Goal: Task Accomplishment & Management: Use online tool/utility

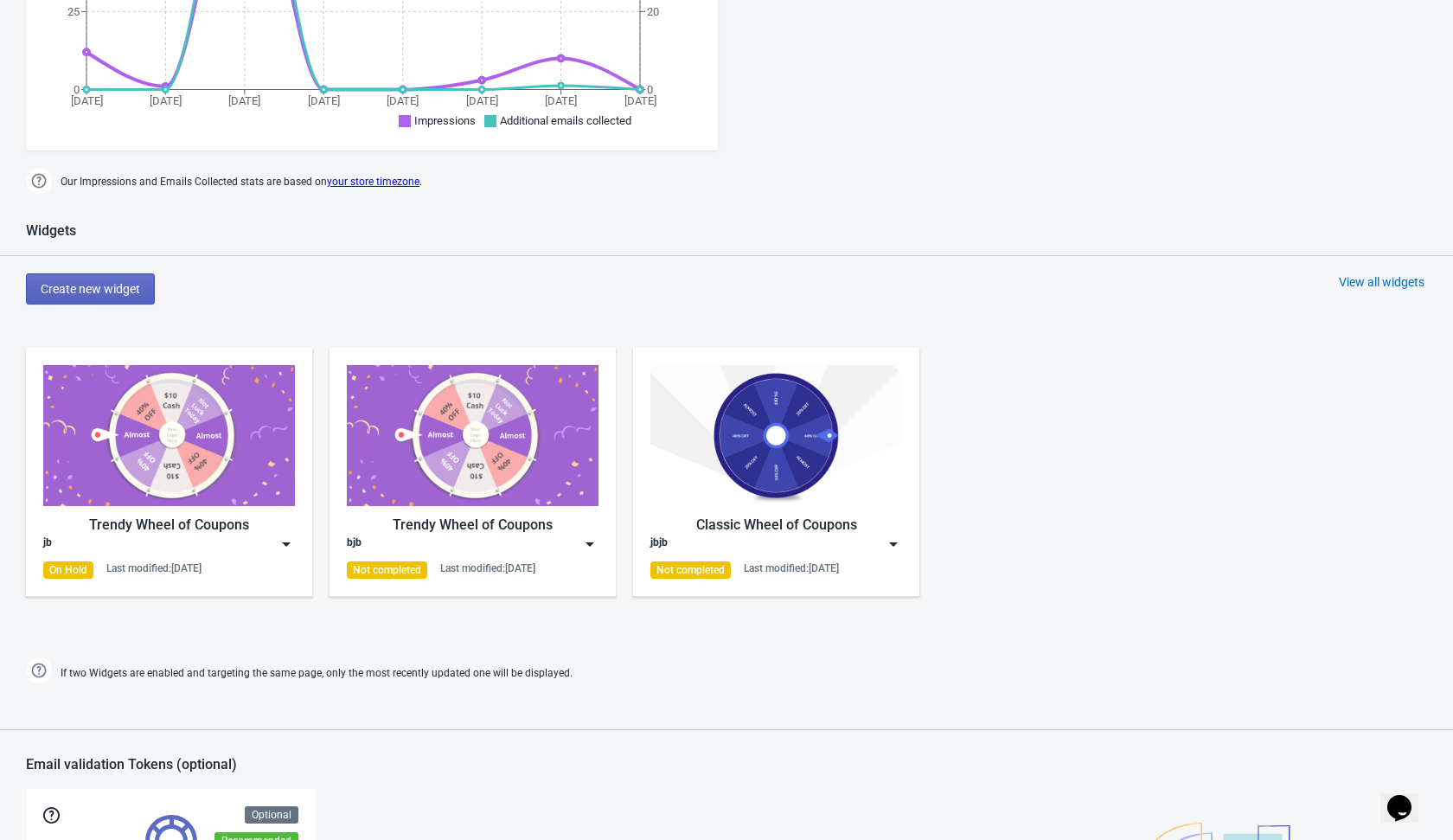
scroll to position [544, 0]
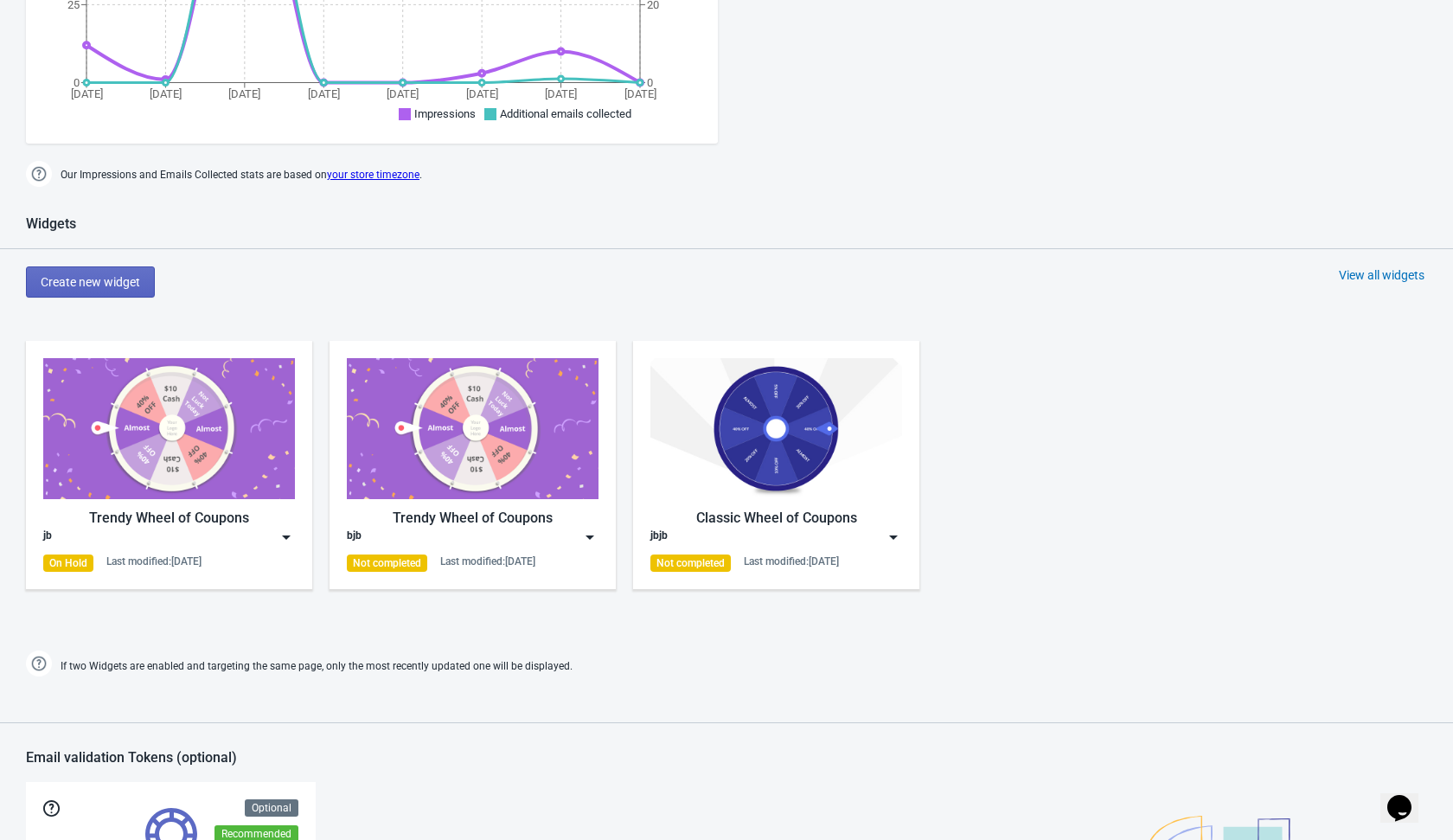
click at [1388, 275] on div "View all widgets" at bounding box center [1382, 275] width 86 height 17
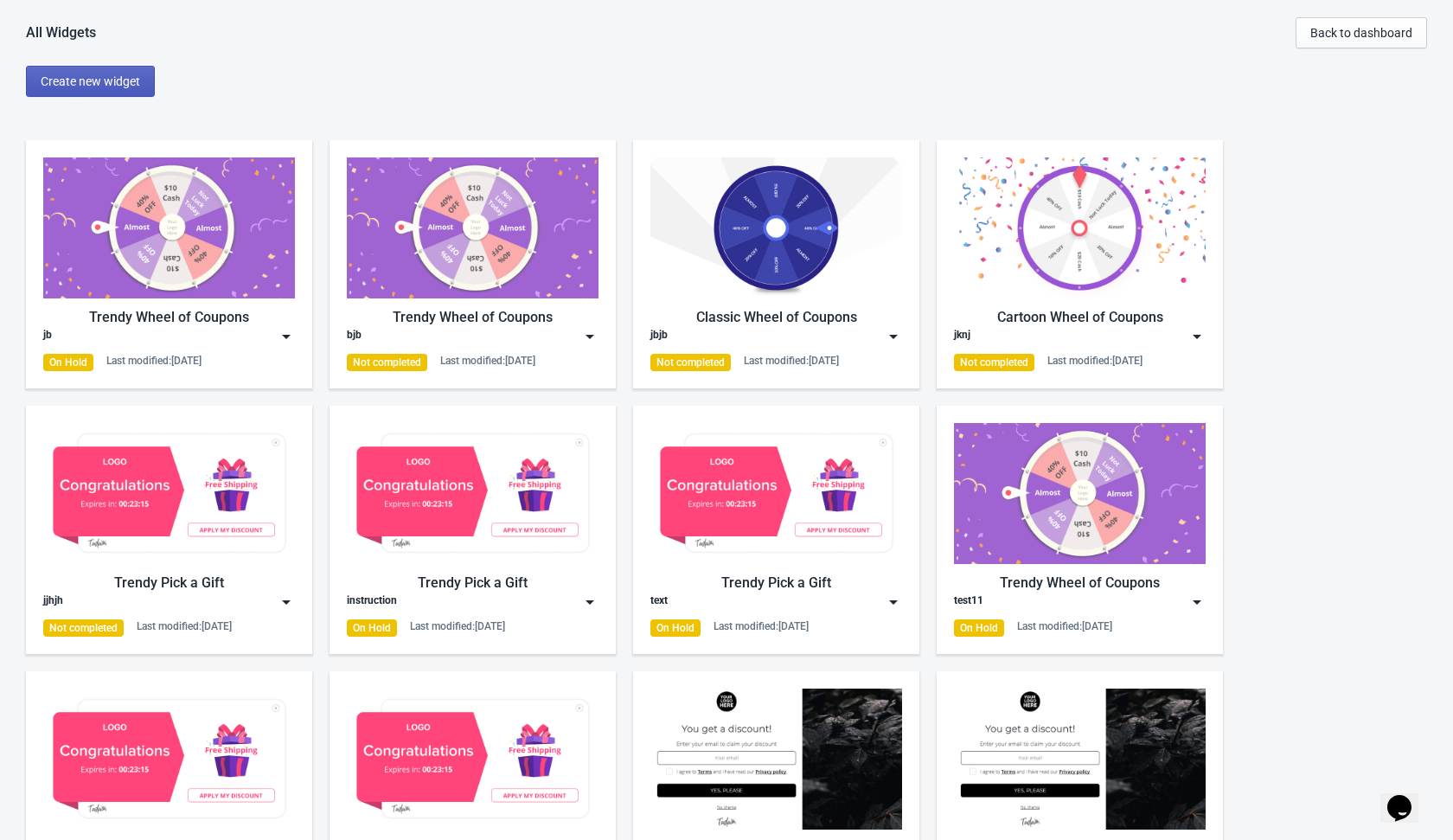
click at [90, 83] on span "Create new widget" at bounding box center [90, 81] width 100 height 14
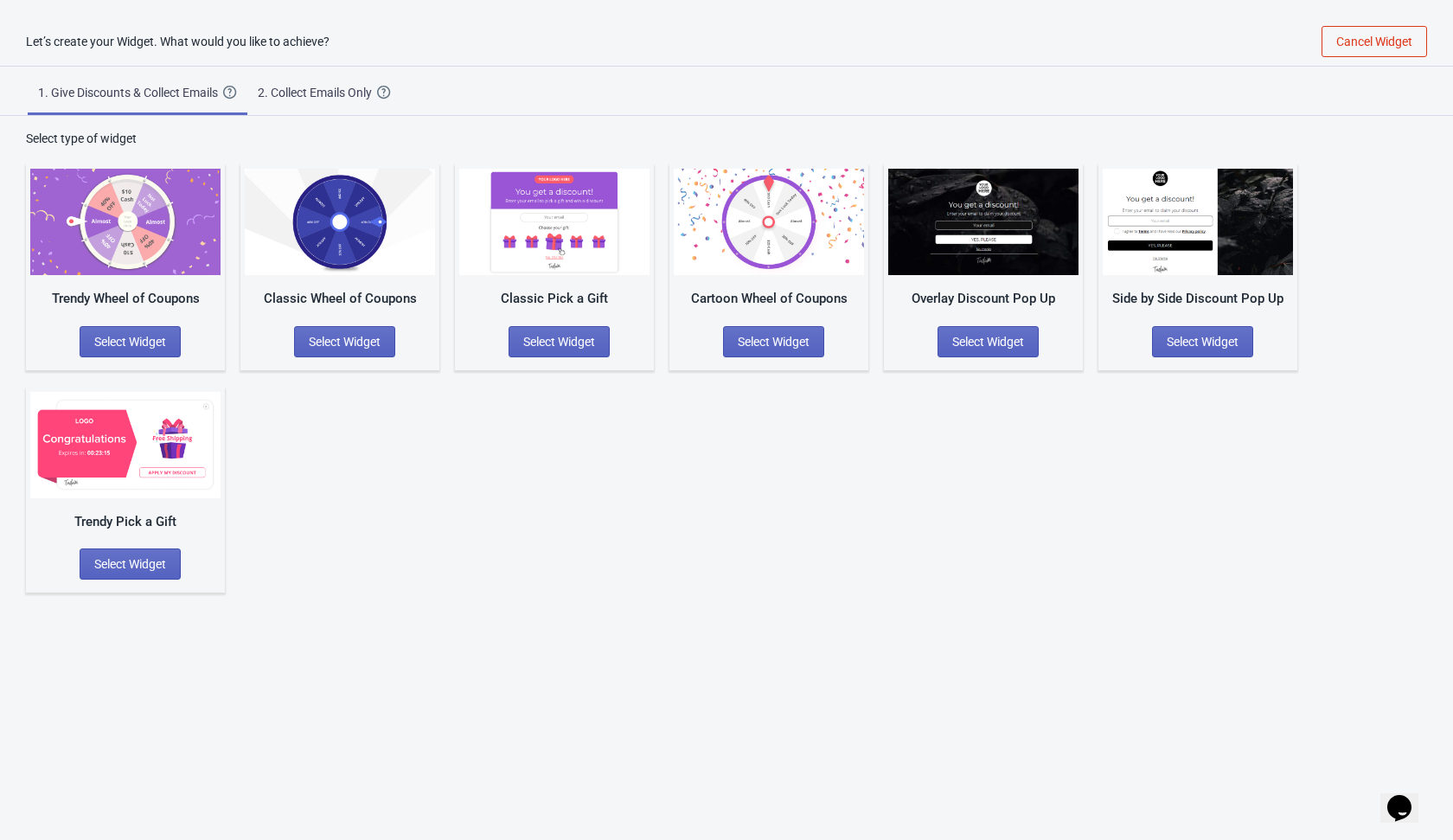
click at [139, 584] on div "Trendy Pick a Gift Select Widget" at bounding box center [124, 490] width 199 height 205
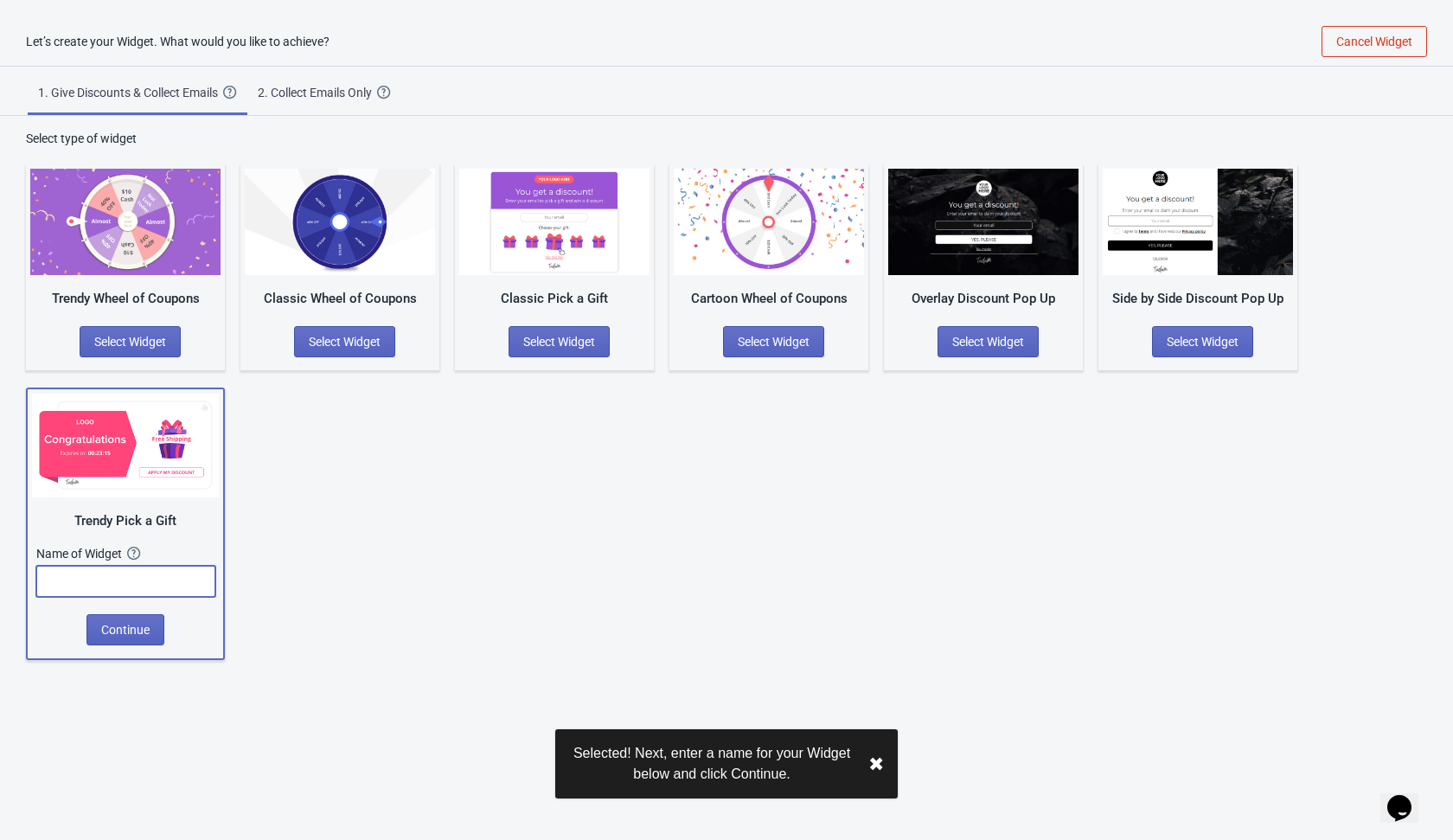
click at [139, 584] on input "text" at bounding box center [126, 581] width 179 height 31
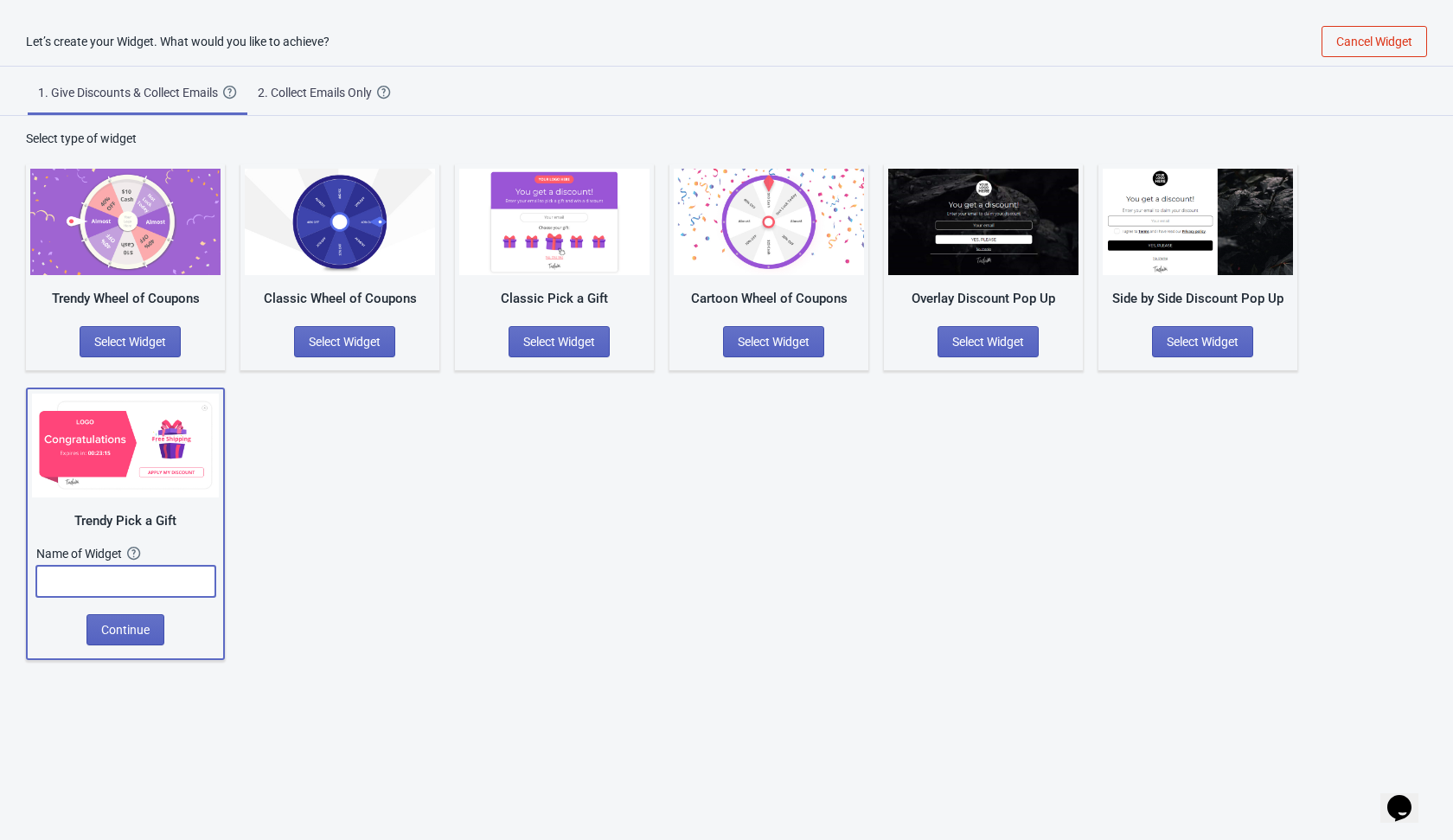
type input "t"
type input "q"
click at [144, 631] on span "Continue" at bounding box center [125, 629] width 48 height 14
click at [165, 572] on input "q" at bounding box center [126, 581] width 179 height 31
type input "a"
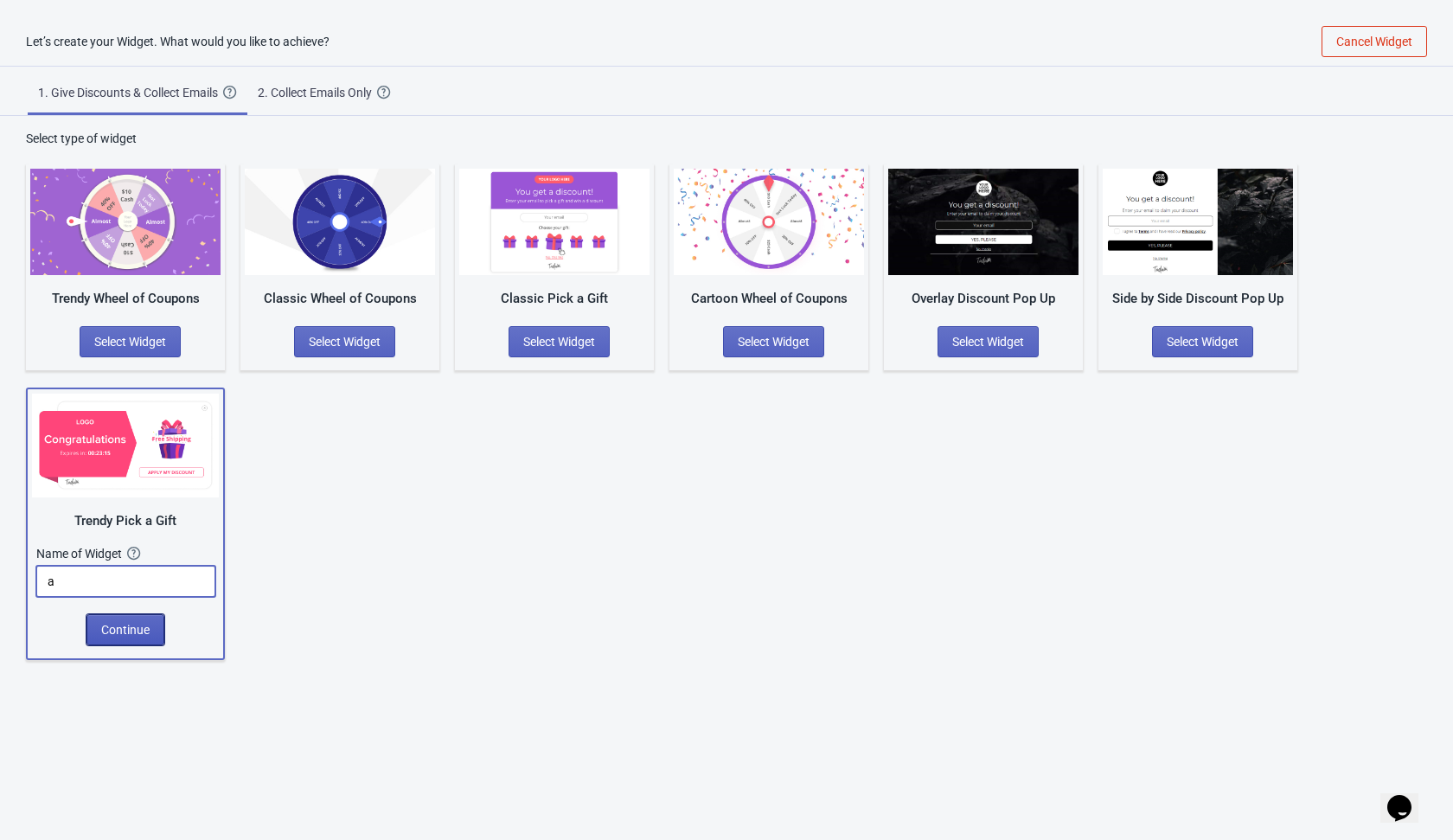
click at [145, 637] on button "Continue" at bounding box center [125, 630] width 78 height 31
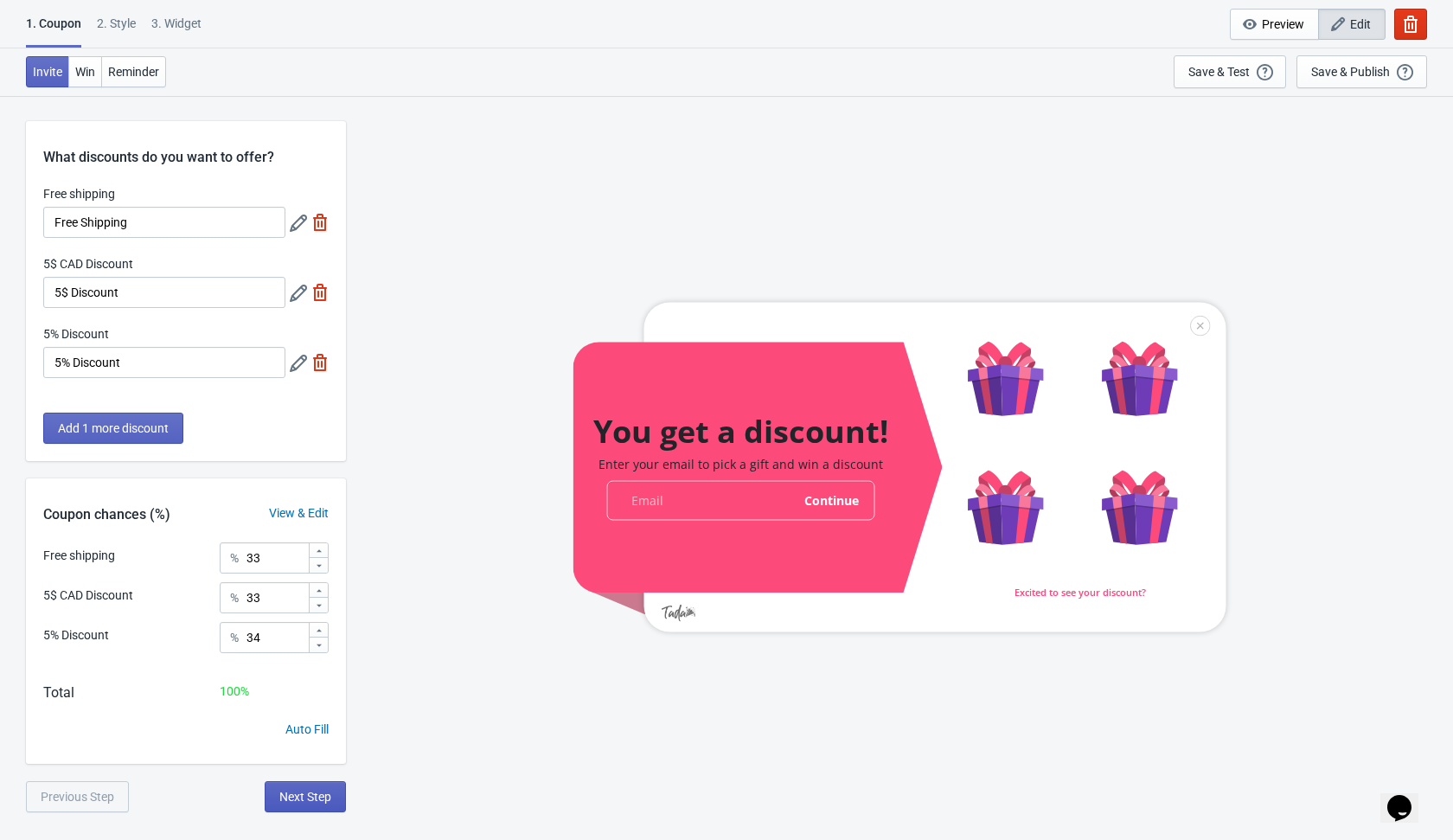
click at [291, 798] on span "Next Step" at bounding box center [305, 796] width 52 height 14
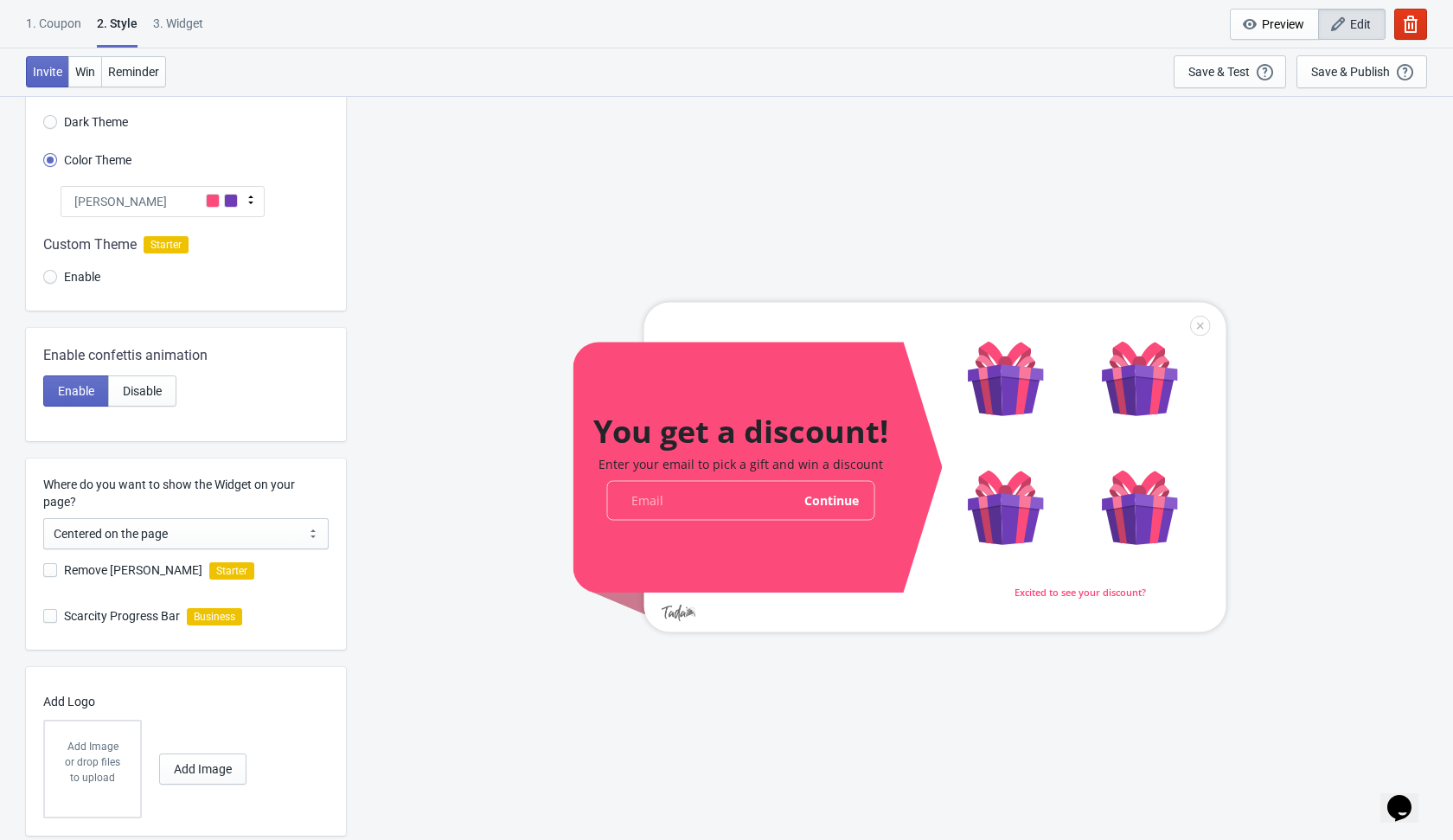
scroll to position [150, 0]
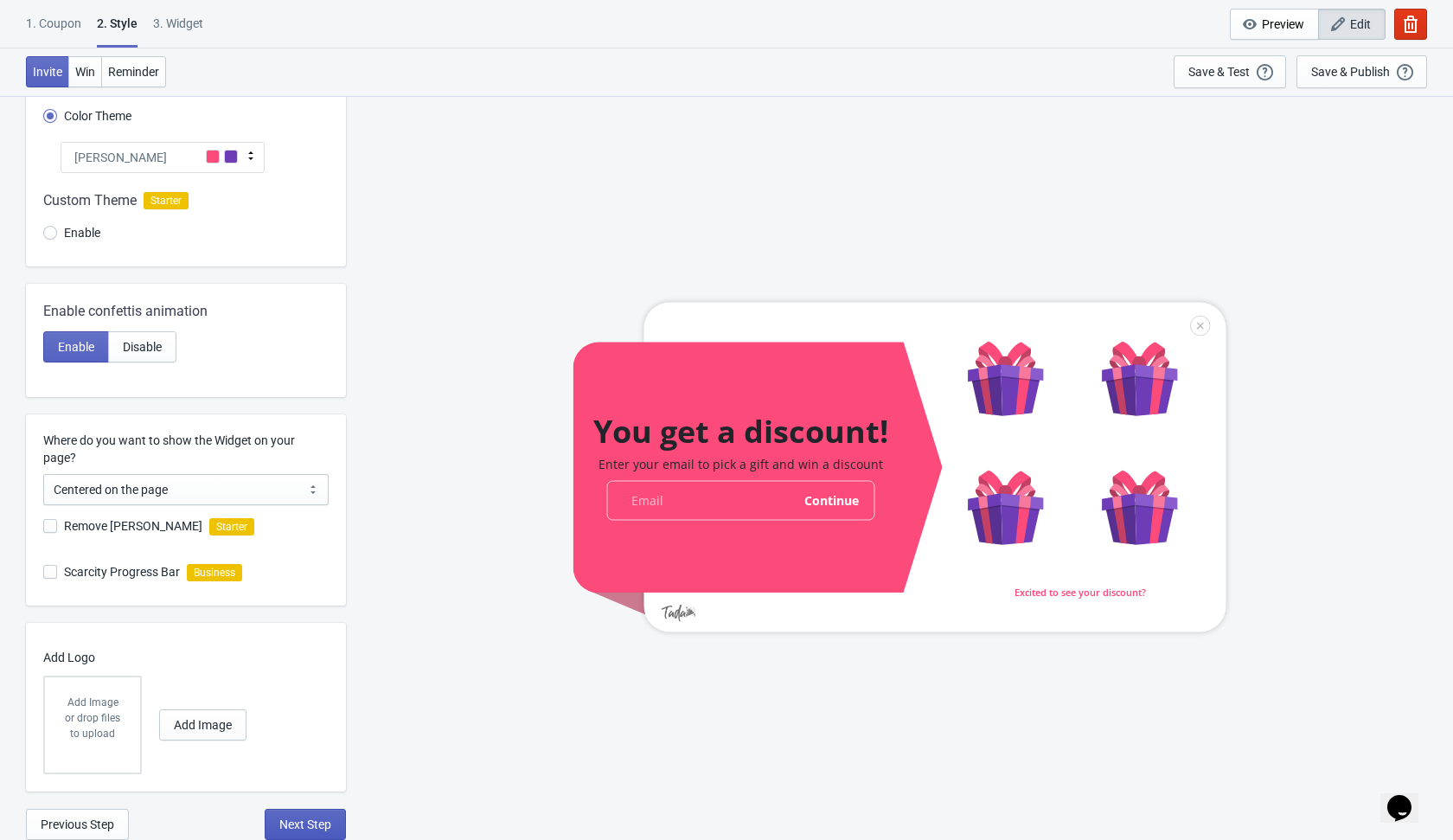
click at [291, 827] on span "Next Step" at bounding box center [305, 824] width 52 height 14
select select "once"
select select "1"
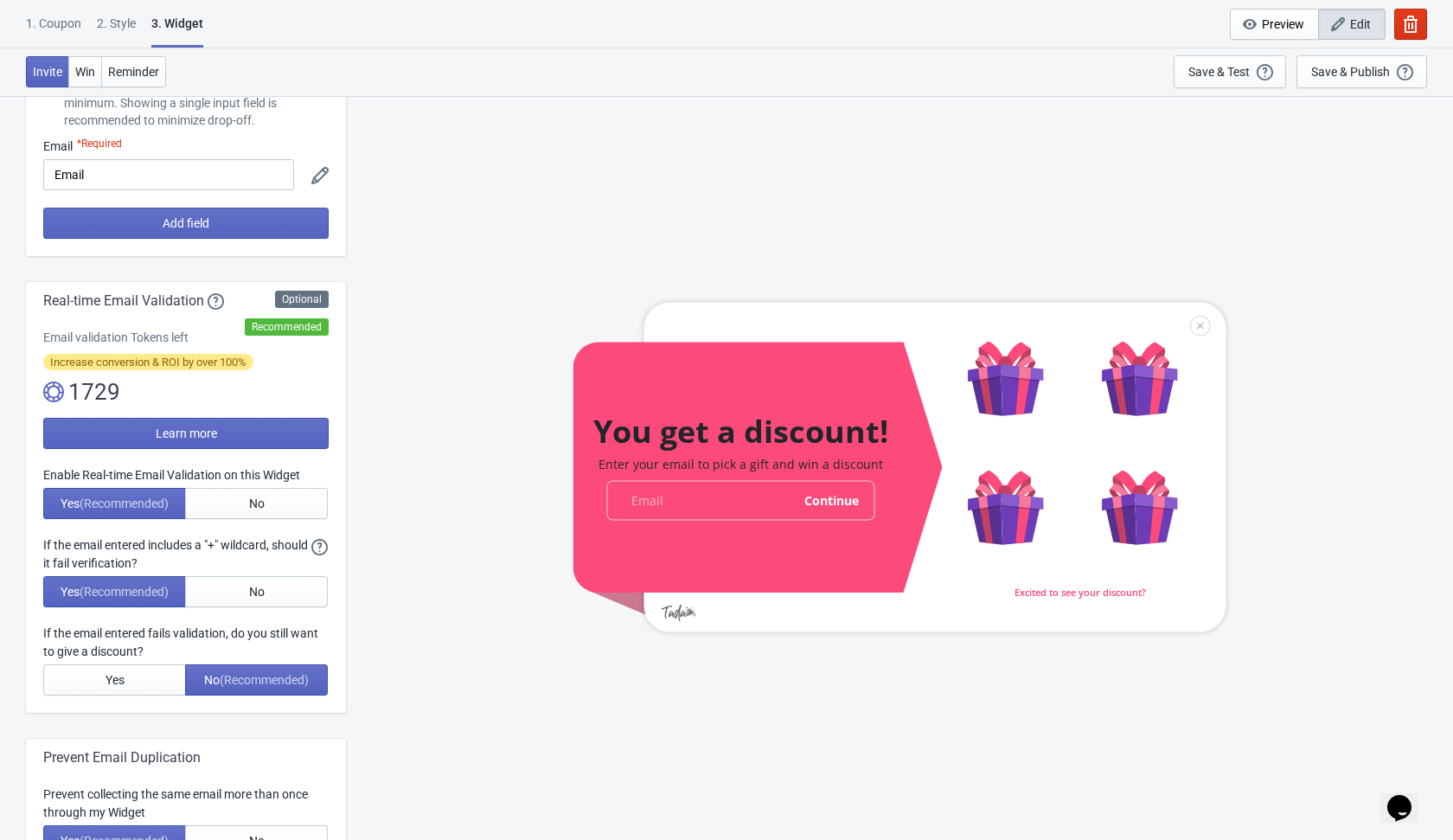
scroll to position [0, 0]
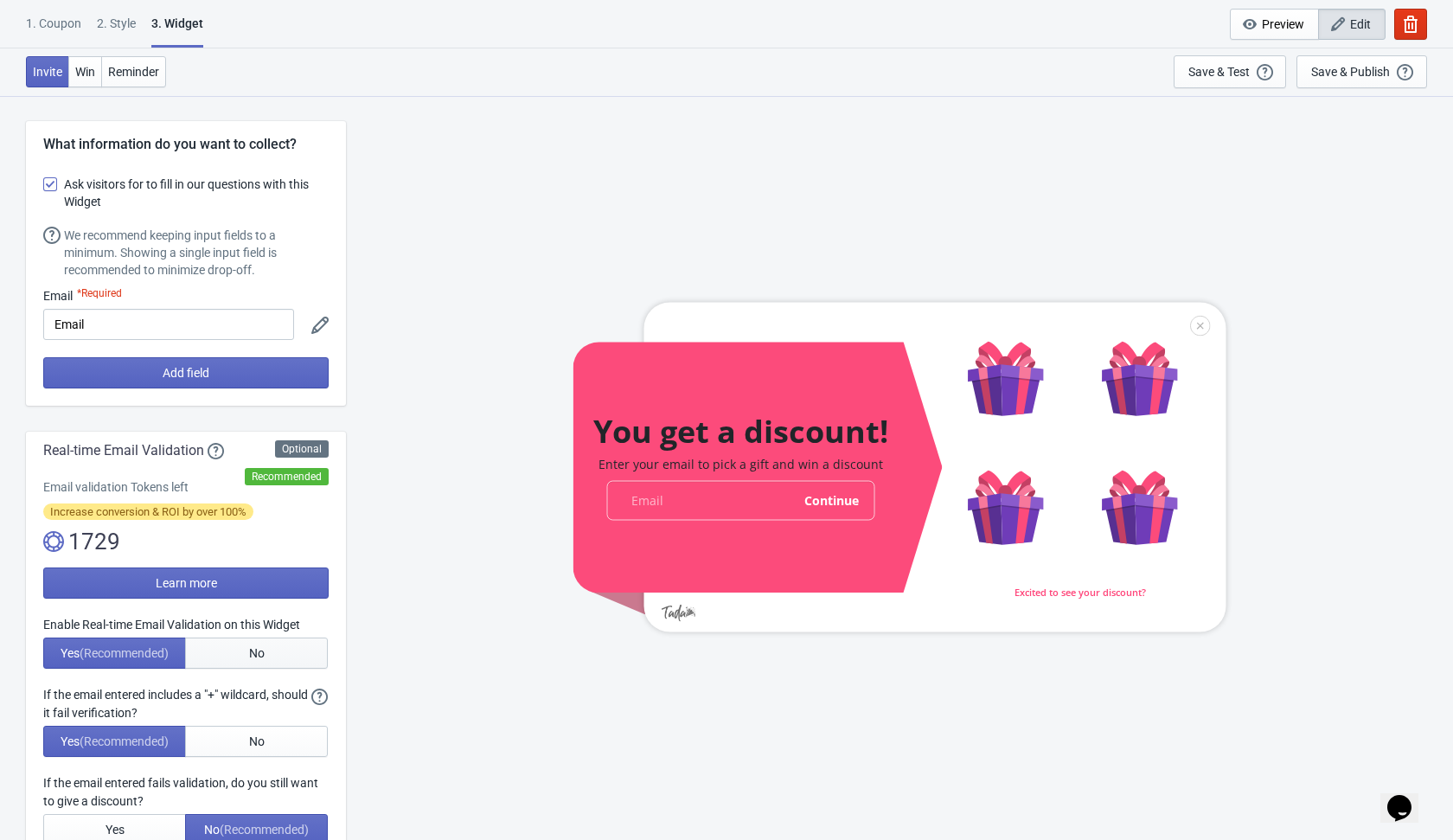
click at [241, 644] on button "No" at bounding box center [256, 653] width 143 height 31
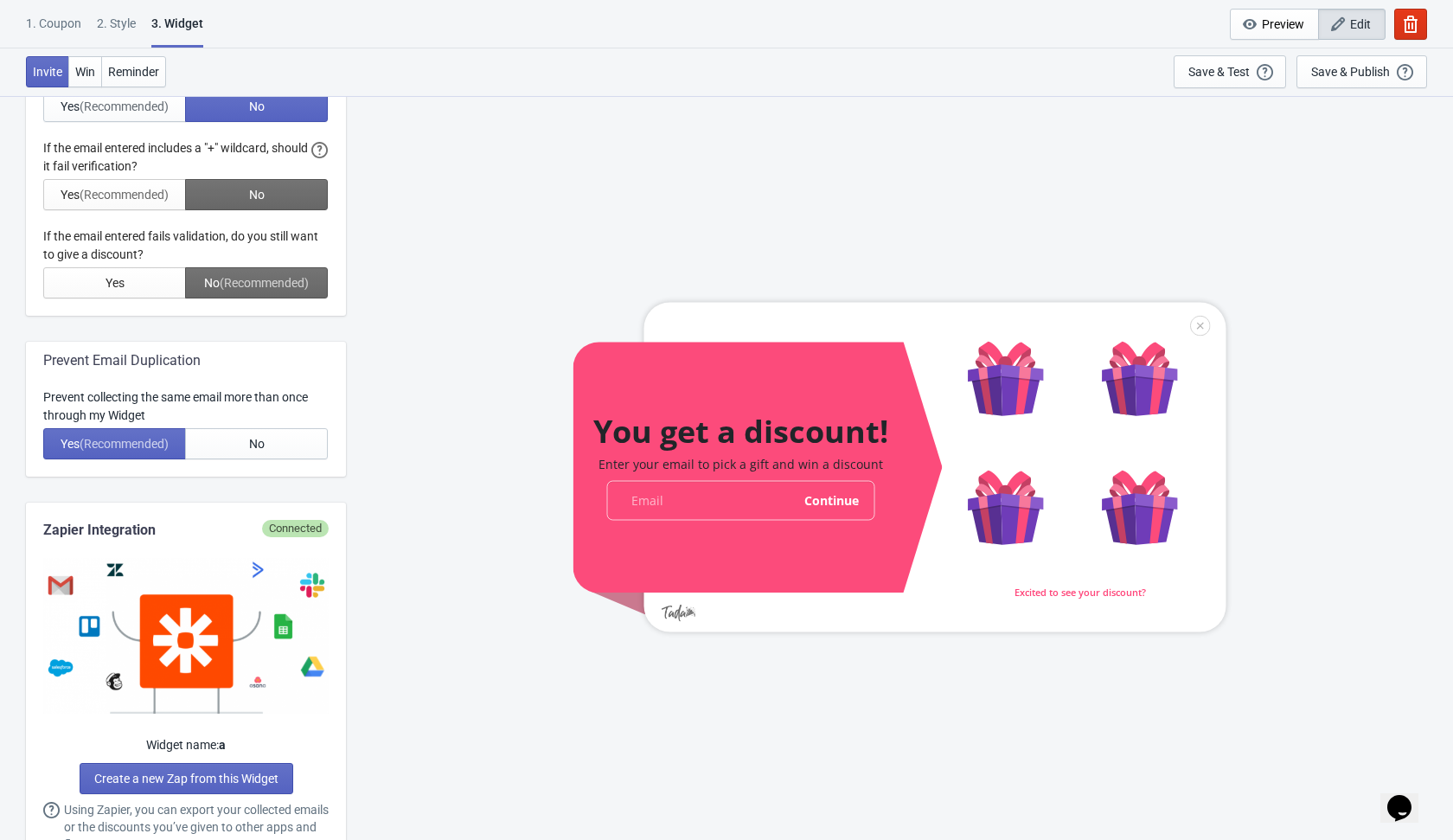
scroll to position [552, 0]
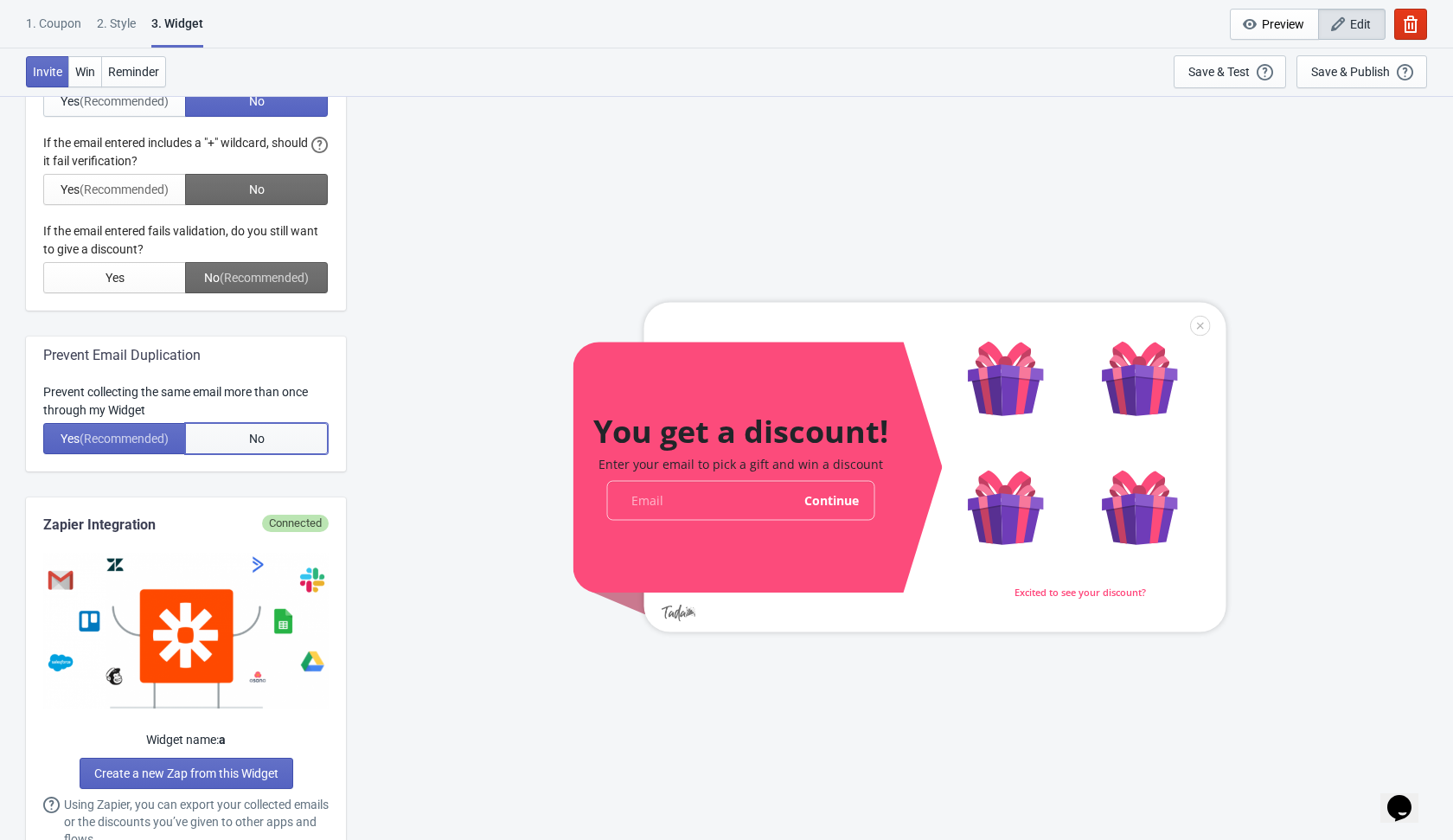
click at [246, 440] on button "No" at bounding box center [256, 438] width 143 height 31
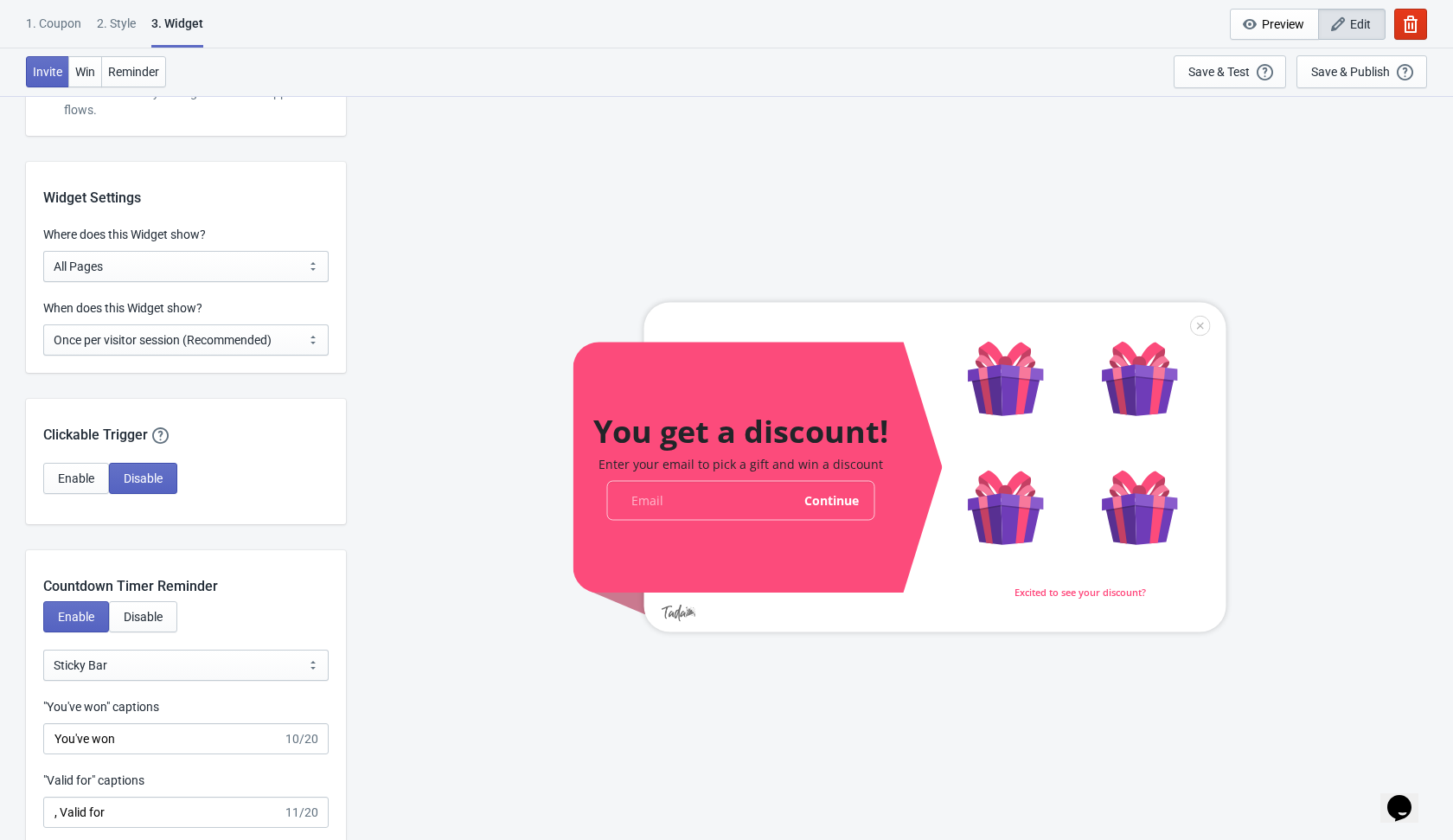
scroll to position [1250, 0]
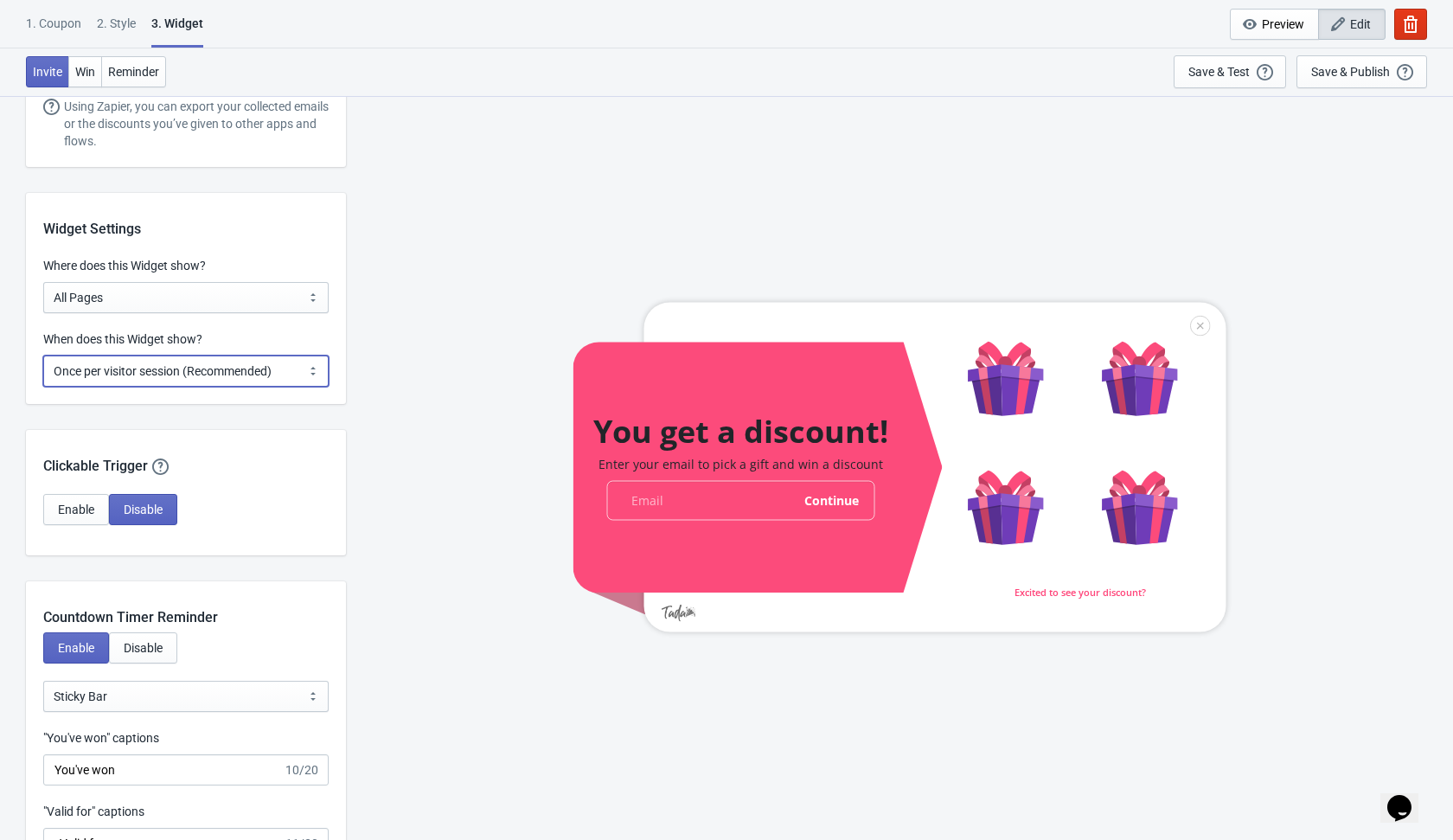
click at [293, 373] on select "Every new visit of page Once every period of time Once per visitor session (Rec…" at bounding box center [186, 371] width 285 height 31
select select "every"
click at [43, 355] on select "Every new visit of page Once every period of time Once per visitor session (Rec…" at bounding box center [186, 371] width 285 height 31
click at [393, 464] on div "You get a discount! Enter your email to pick a gift and win a discount email-in…" at bounding box center [899, 467] width 1090 height 744
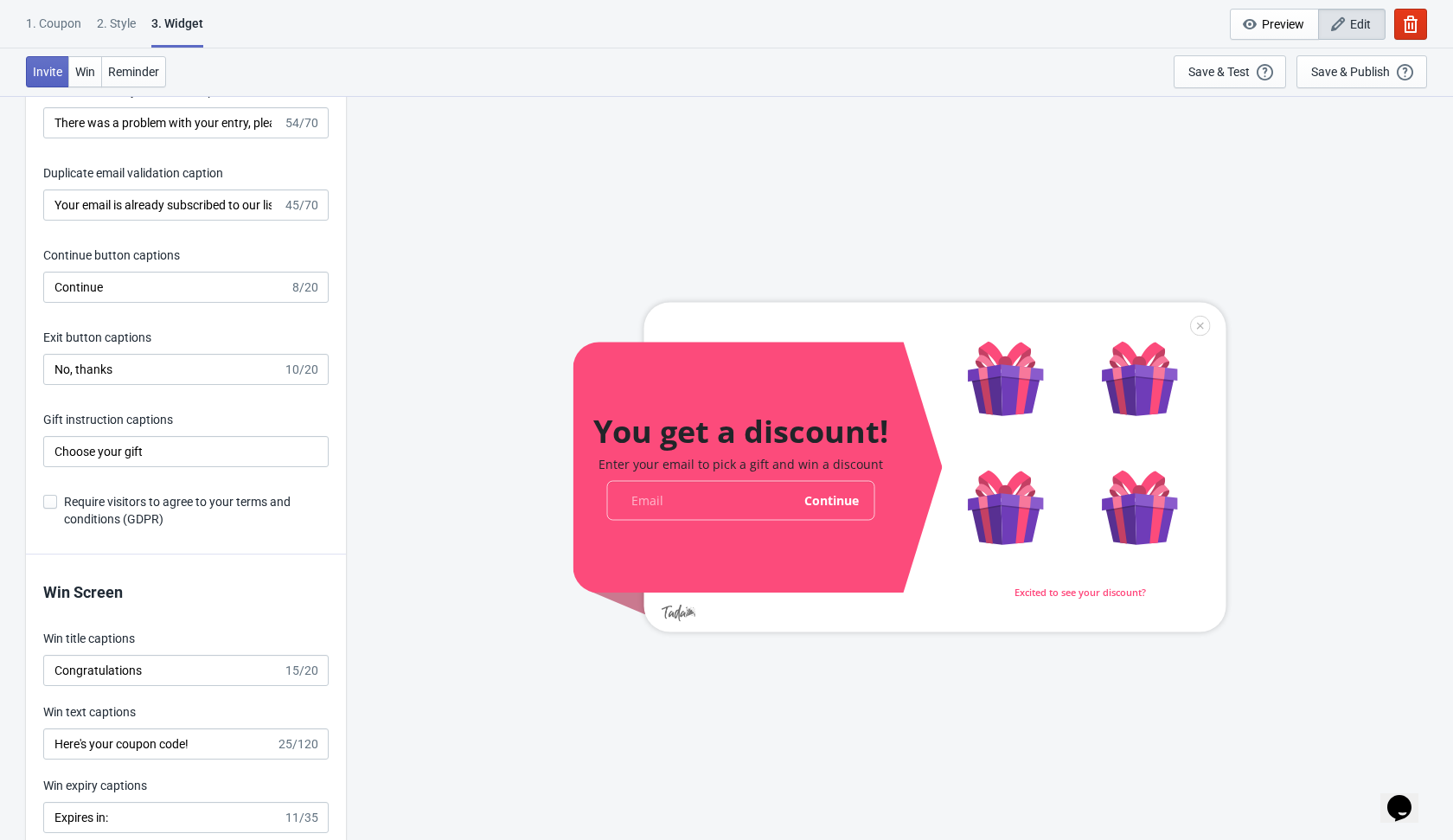
scroll to position [2846, 0]
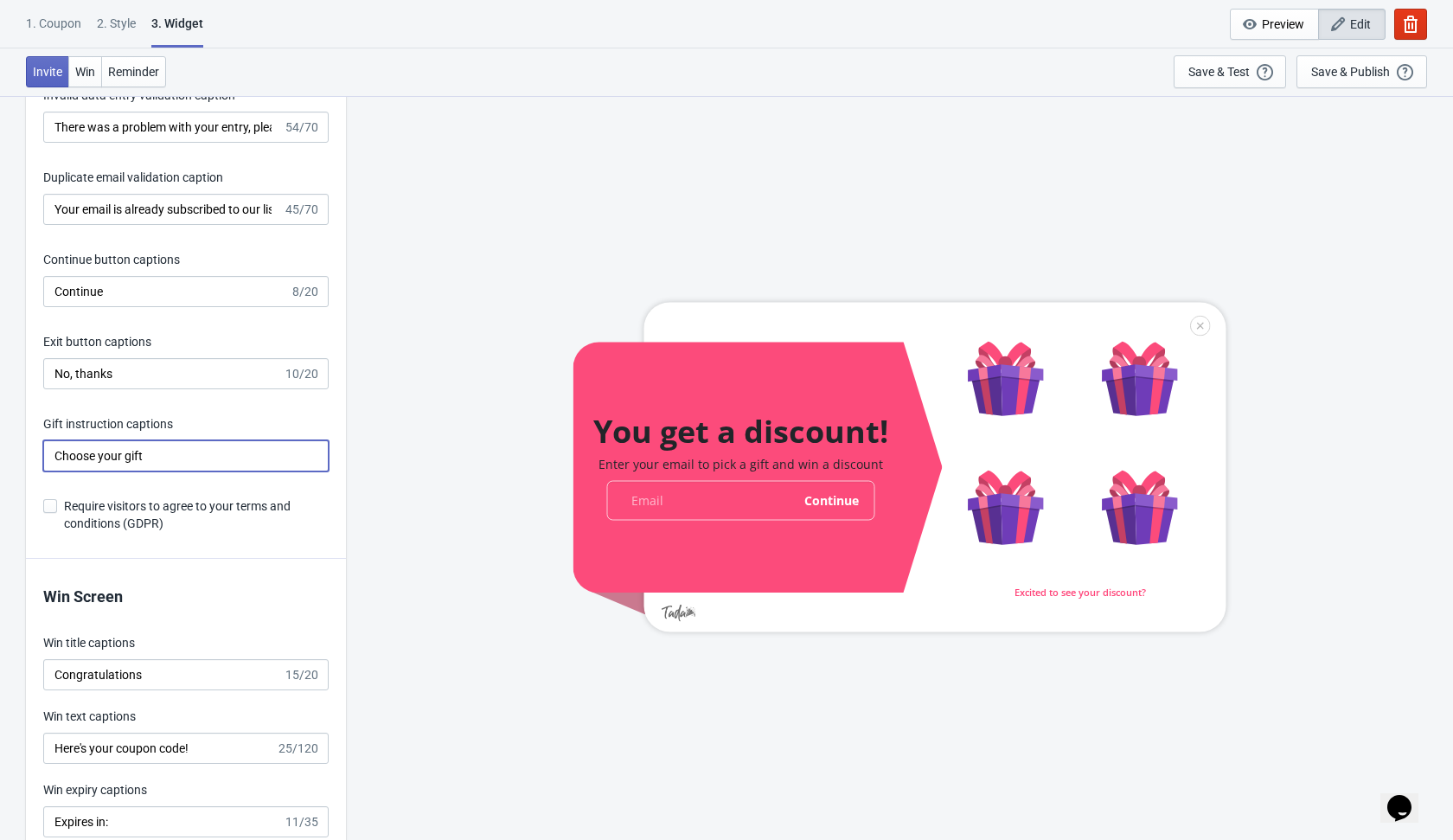
click at [236, 447] on input "Choose your gift" at bounding box center [186, 456] width 285 height 31
type input "Choose your gift"
click at [402, 404] on div "You get a discount! Enter your email to pick a gift and win a discount email-in…" at bounding box center [899, 467] width 1090 height 744
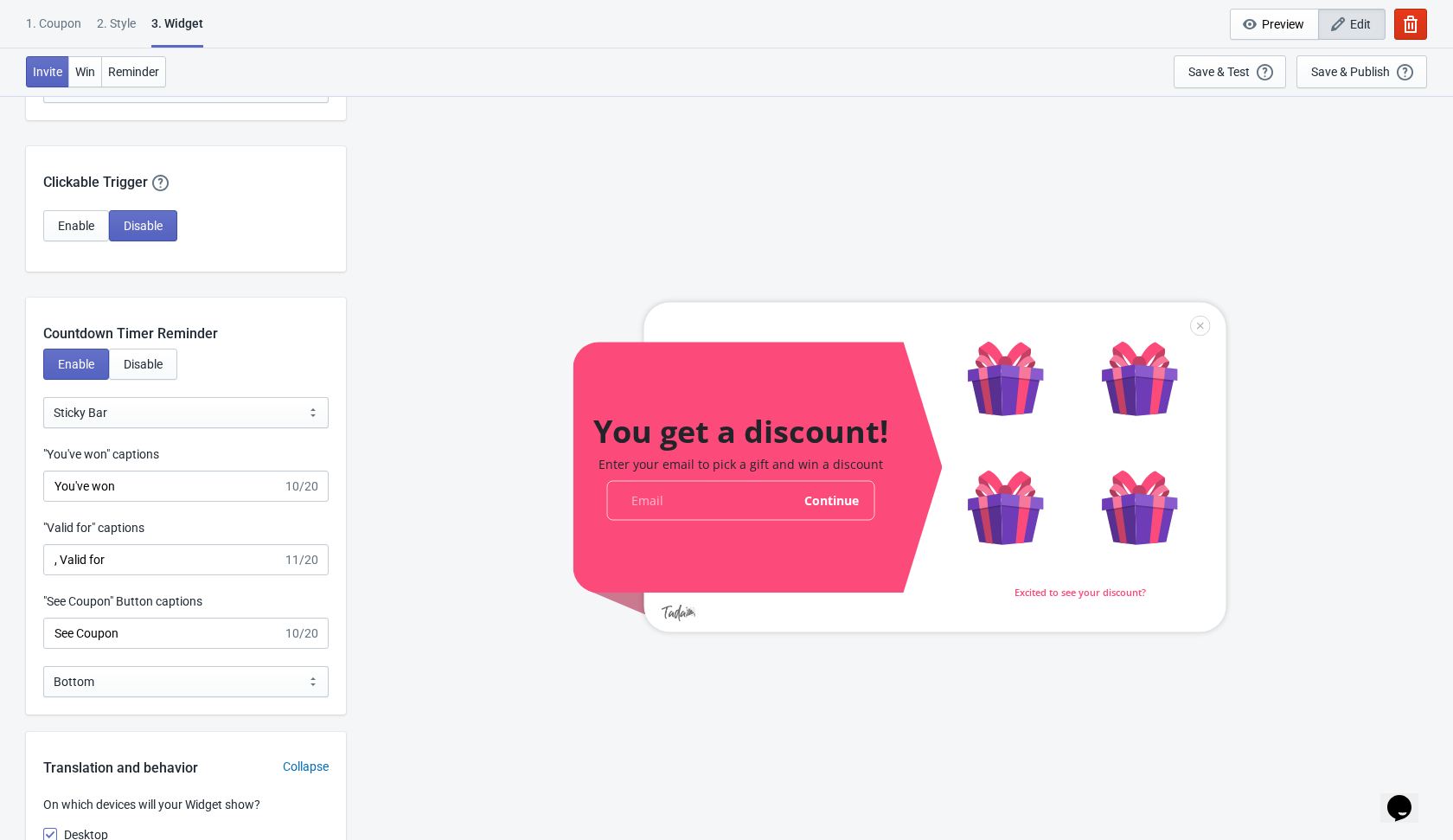
scroll to position [1588, 0]
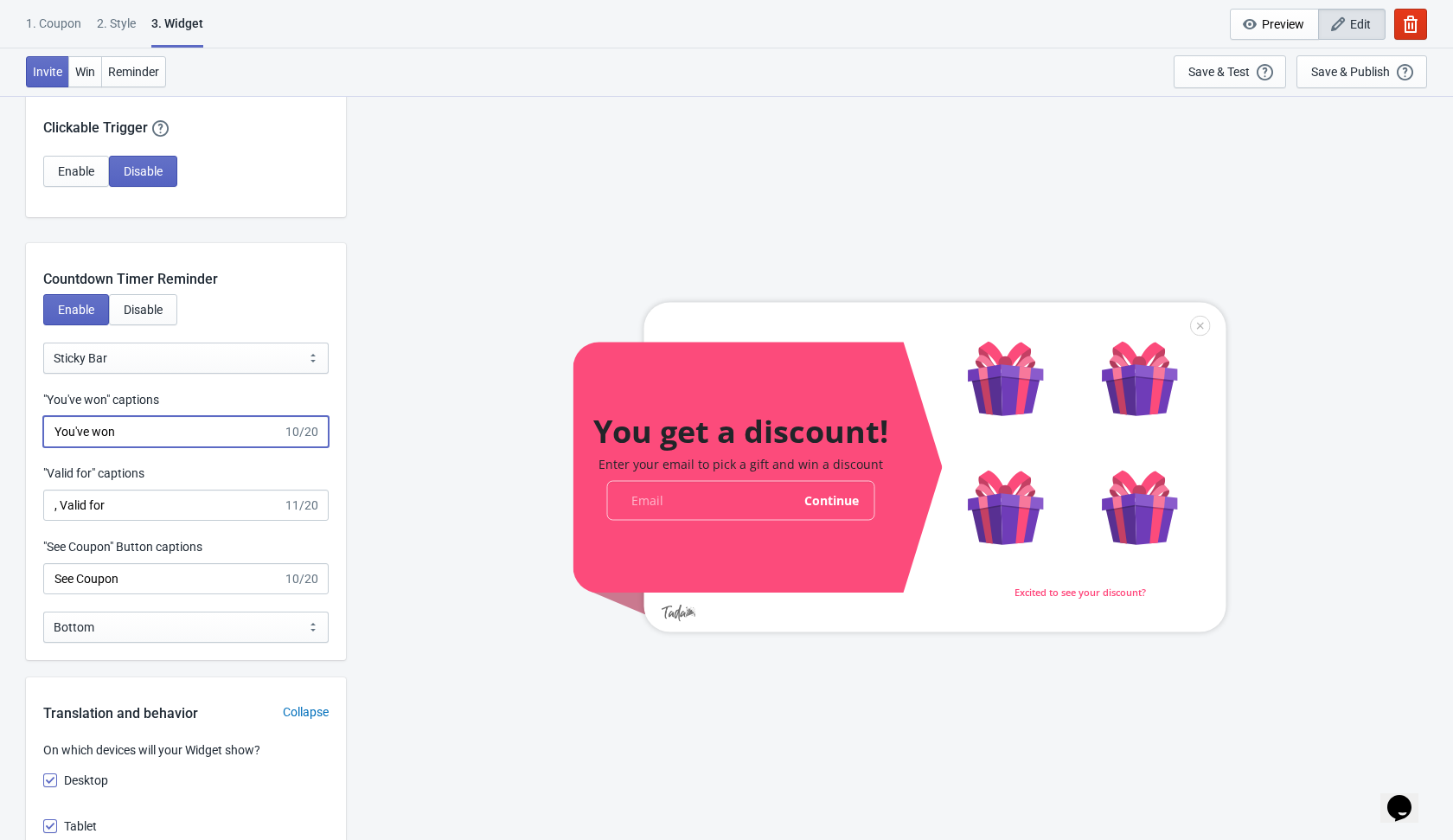
click at [56, 434] on input "You've won" at bounding box center [163, 432] width 240 height 31
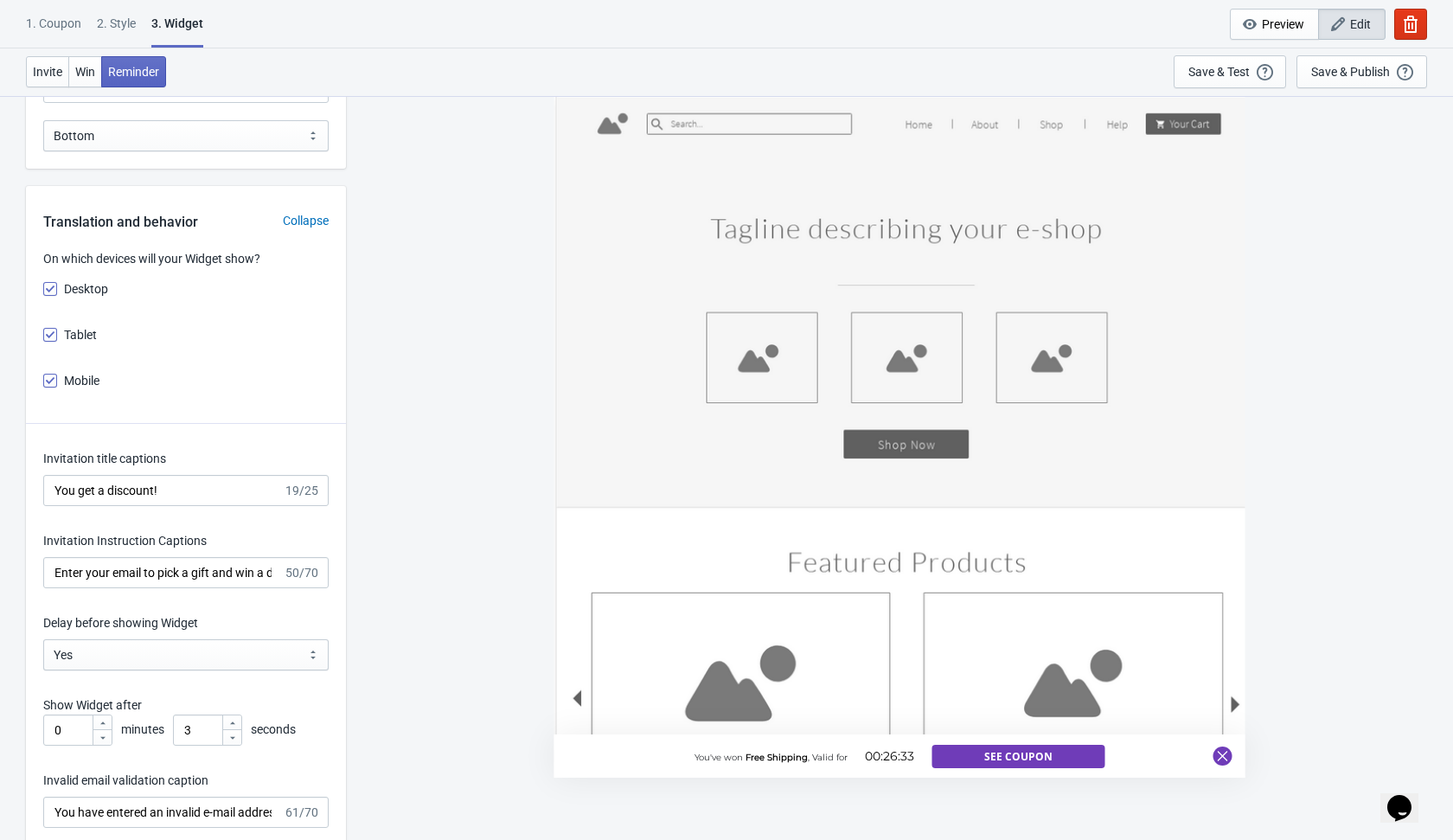
scroll to position [2086, 0]
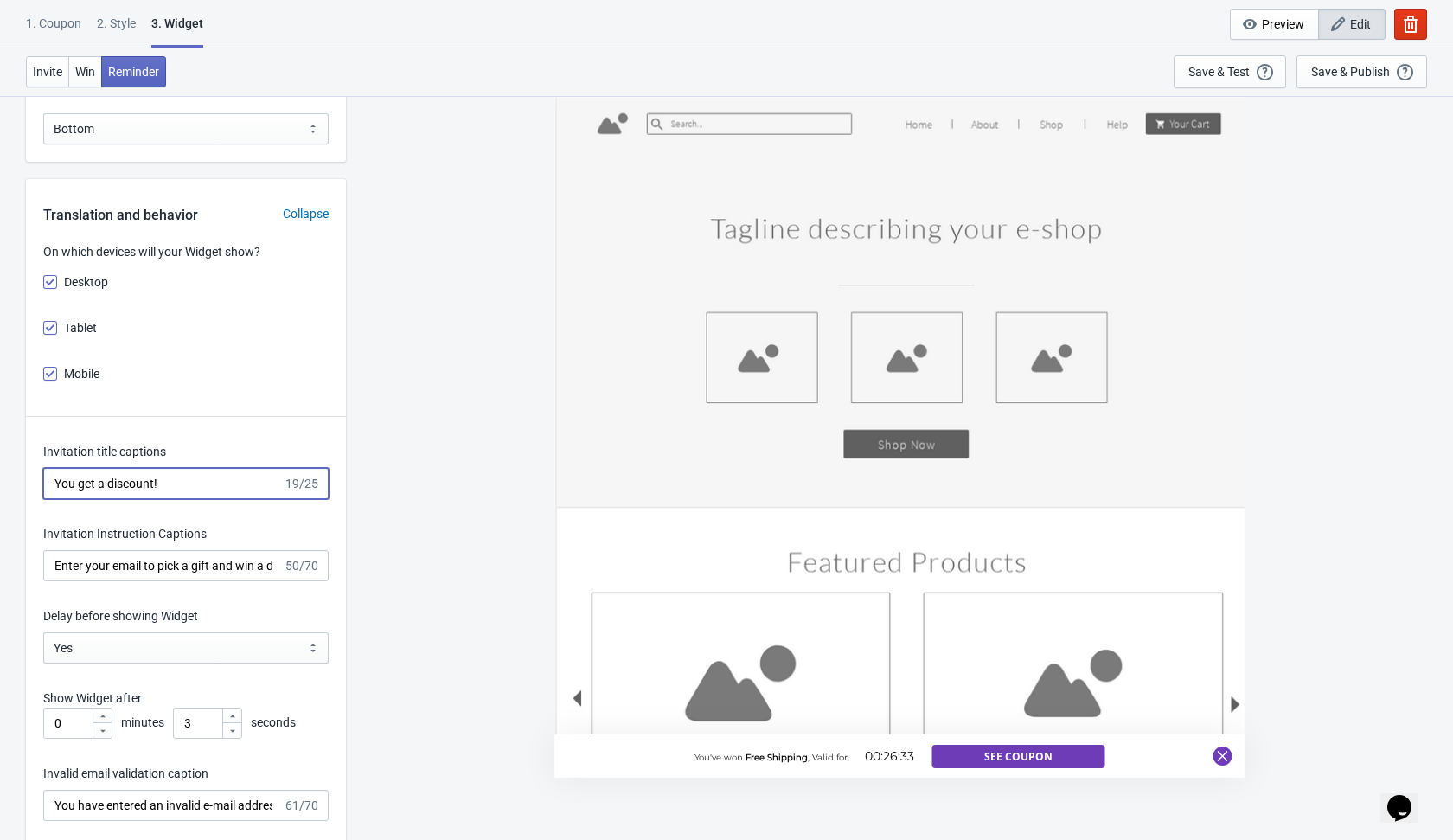
click at [70, 482] on input "You get a discount!" at bounding box center [163, 483] width 240 height 31
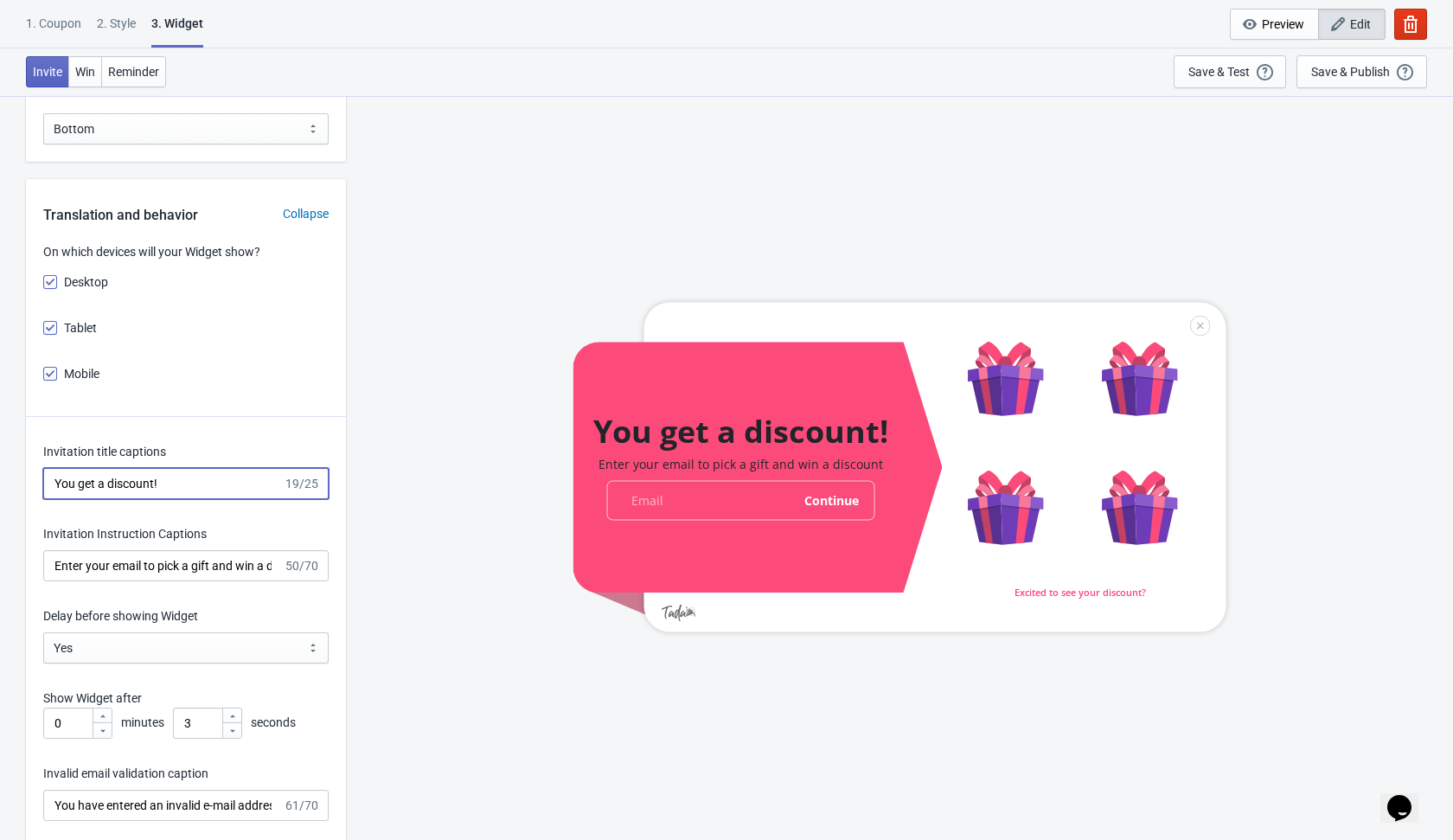
click at [59, 480] on input "You get a discount!" at bounding box center [163, 483] width 240 height 31
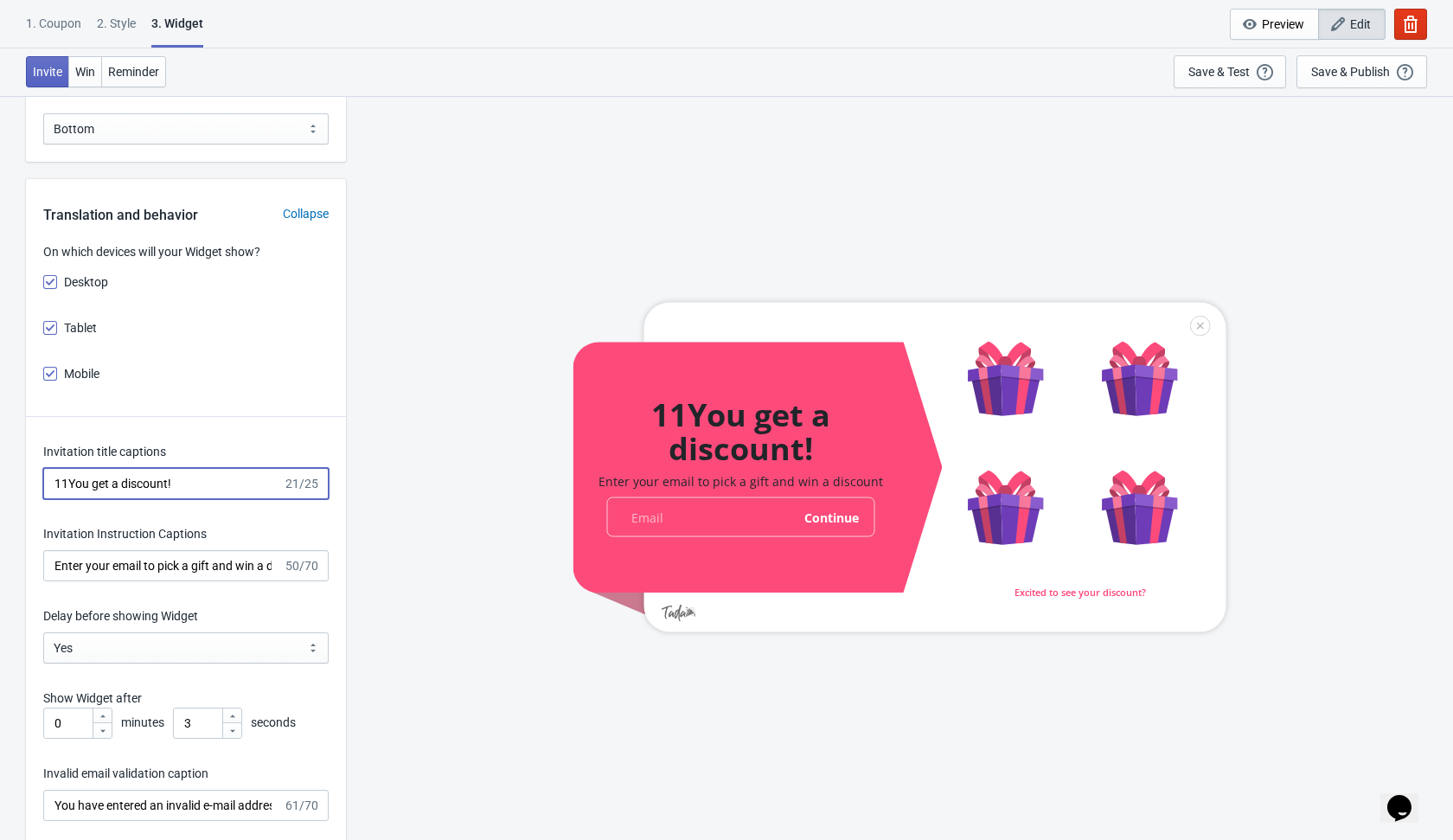
type input "11You get a discount!"
click at [54, 564] on input "Enter your email to pick a gift and win a discount" at bounding box center [163, 565] width 240 height 31
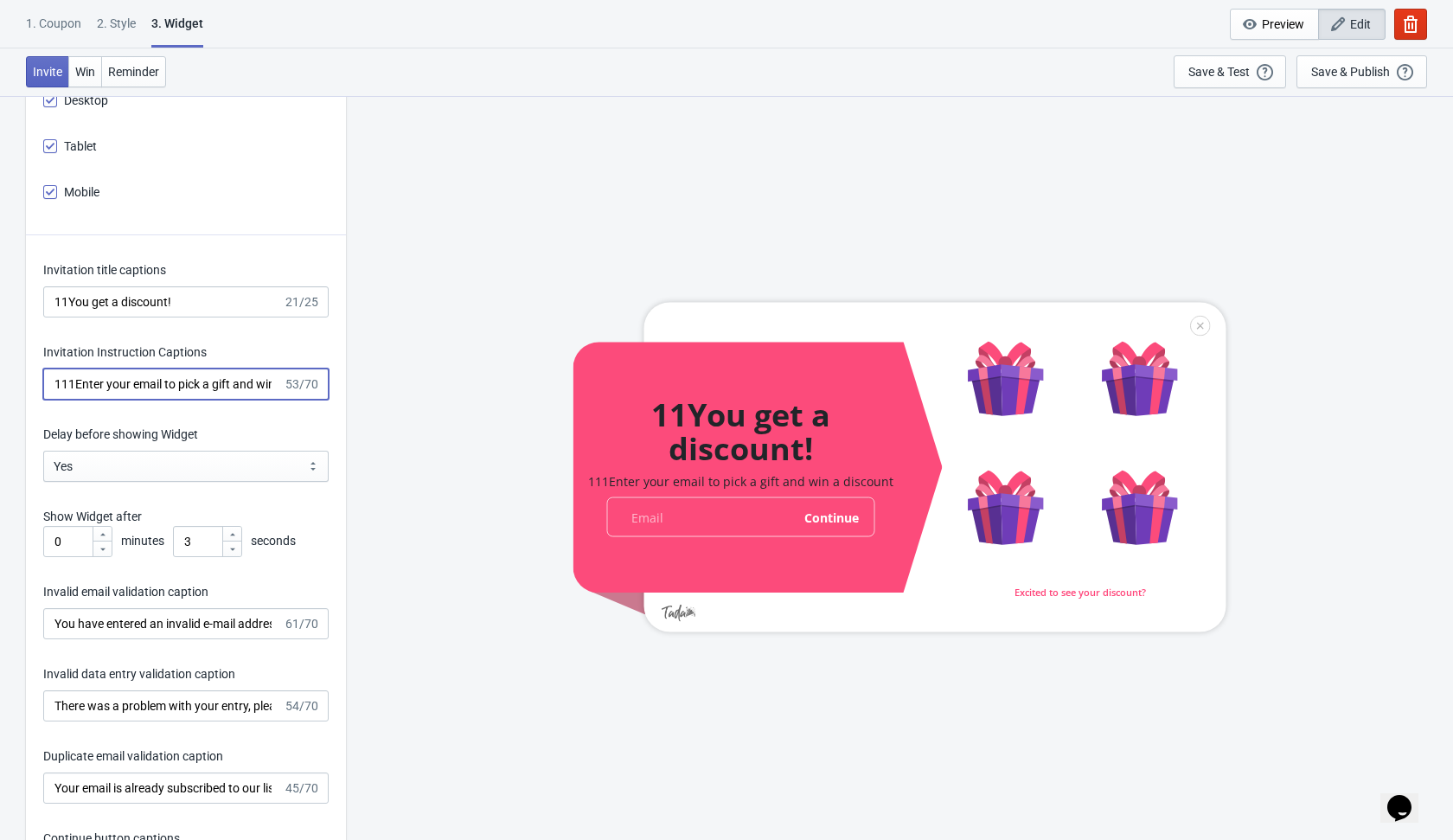
scroll to position [2269, 0]
type input "111Enter your email to pick a gift and win a discount"
click at [53, 619] on input "You have entered an invalid e-mail address. Please try again." at bounding box center [163, 622] width 240 height 31
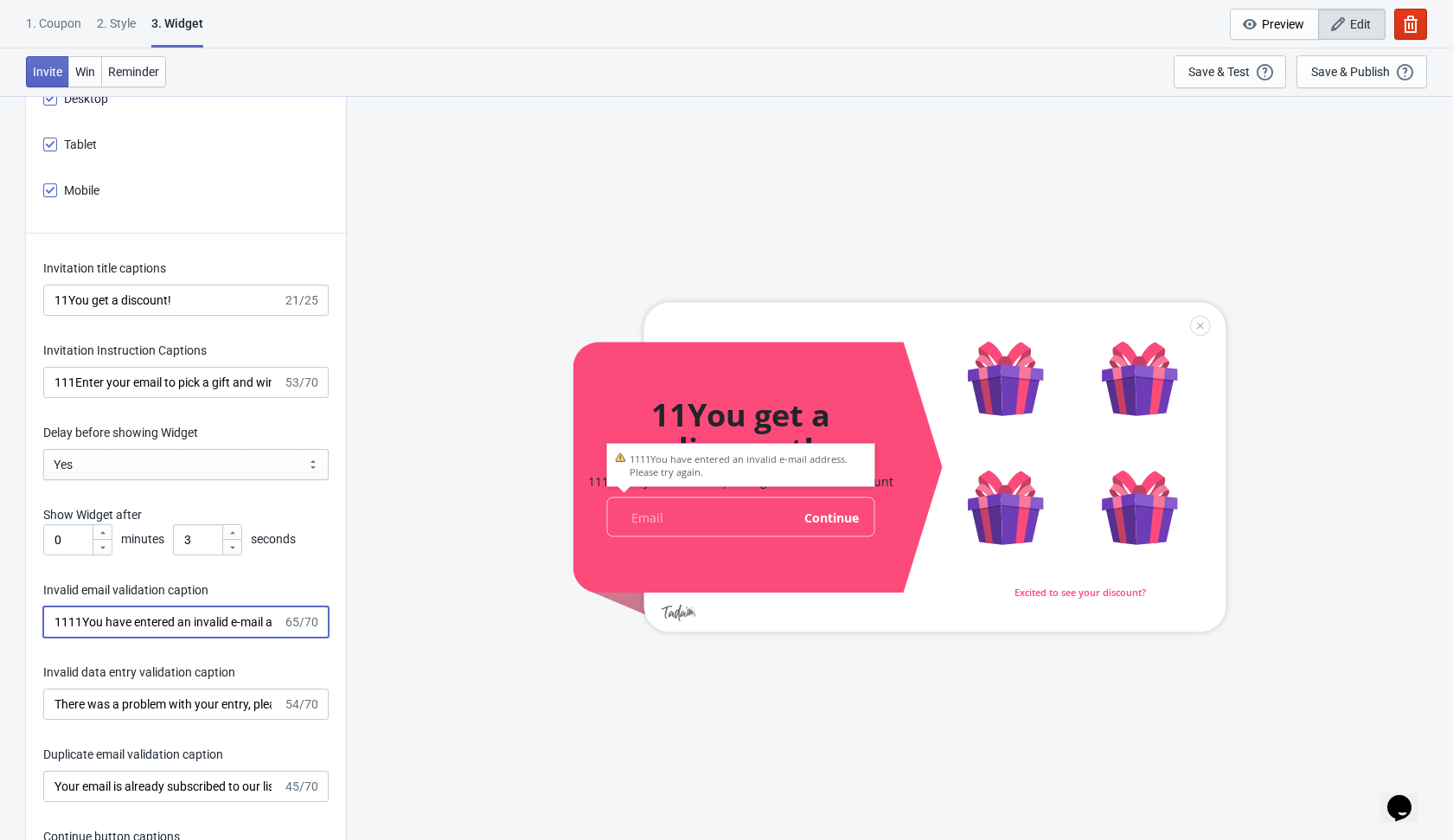
type input "1111You have entered an invalid e-mail address. Please try again."
click at [56, 705] on input "There was a problem with your entry, please try again." at bounding box center [163, 704] width 240 height 31
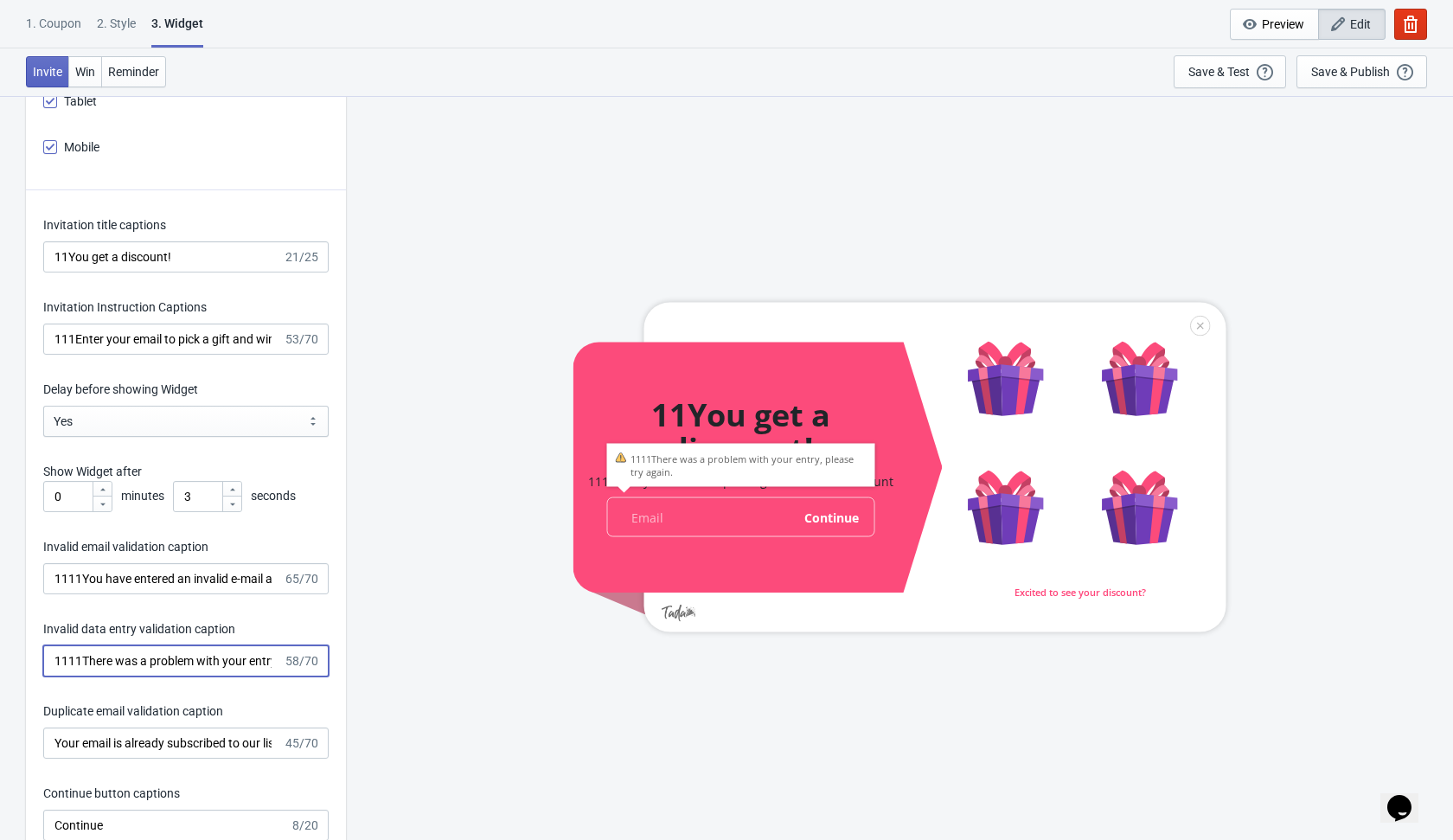
scroll to position [2324, 0]
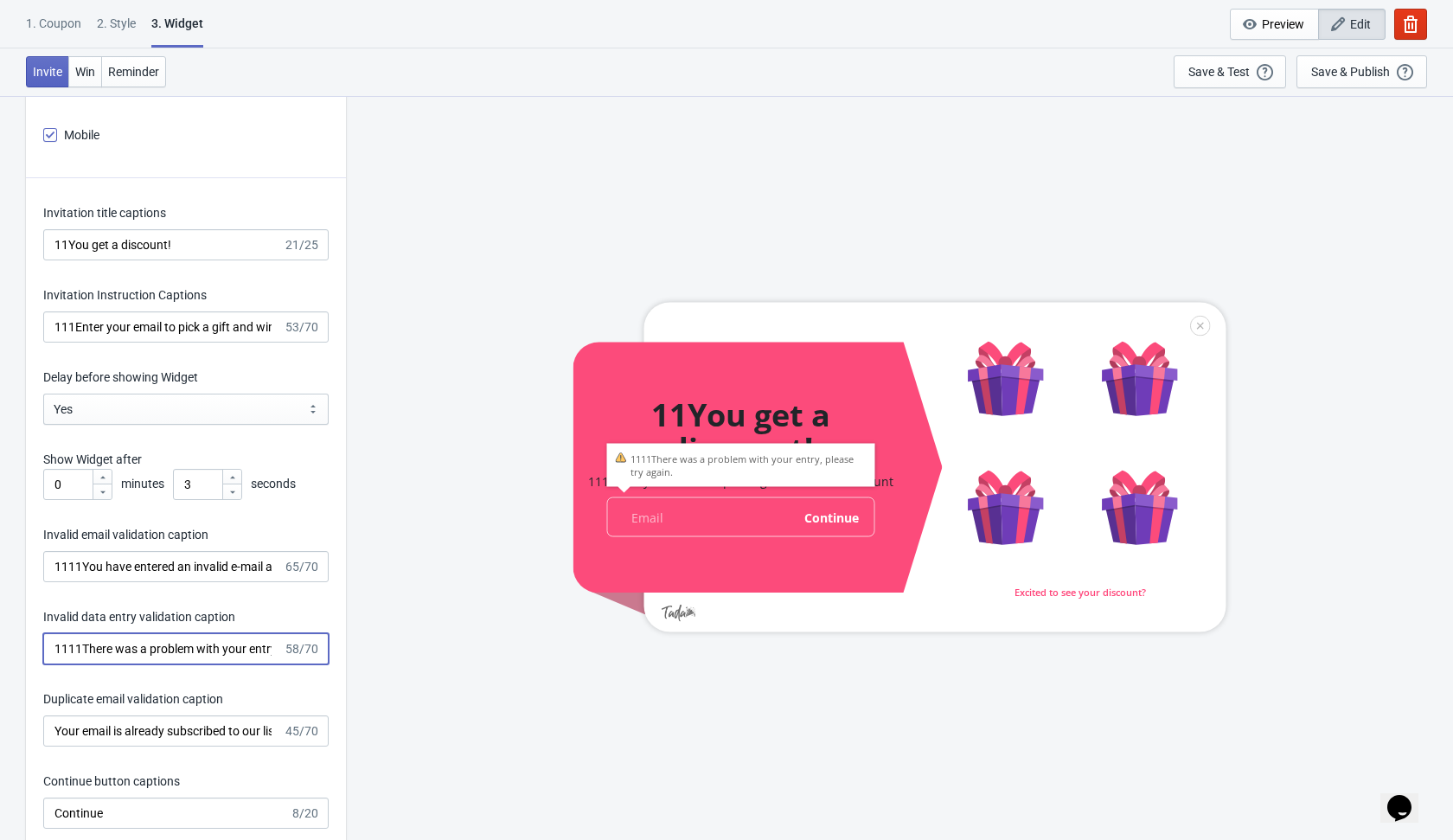
type input "1111There was a problem with your entry, please try again."
click at [53, 731] on input "Your email is already subscribed to our list." at bounding box center [163, 731] width 240 height 31
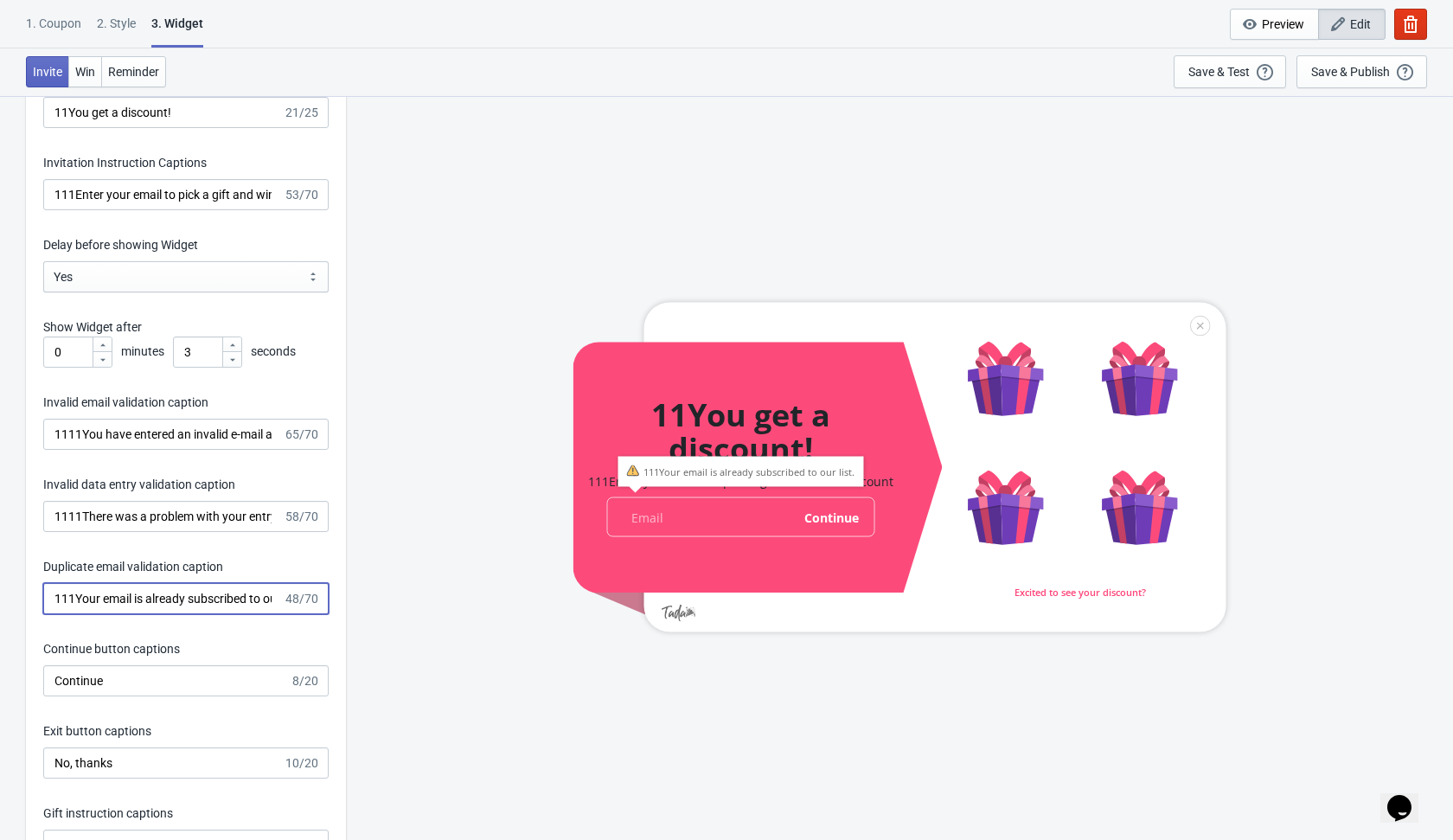
scroll to position [2465, 0]
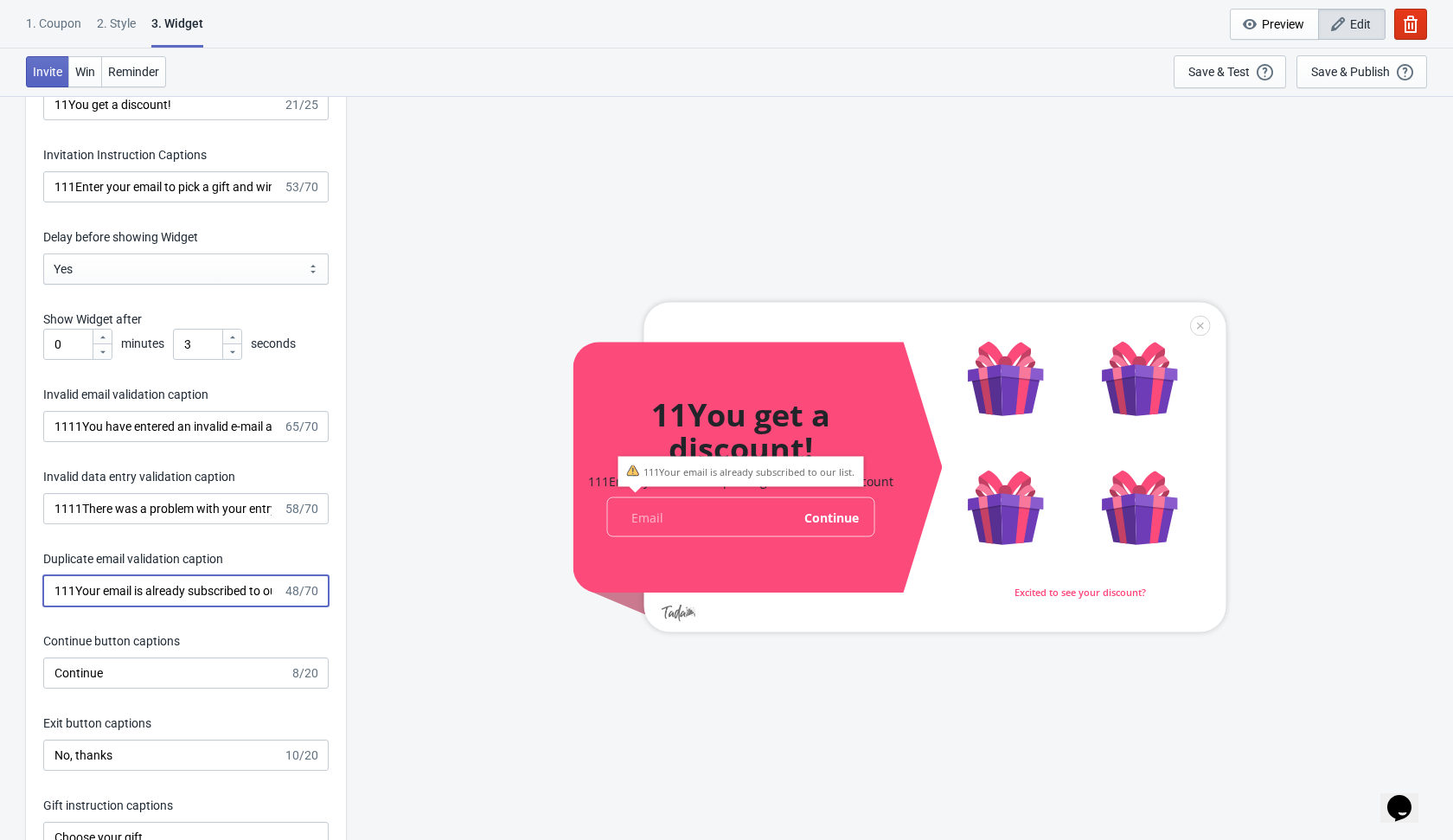
type input "111Your email is already subscribed to our list."
click at [55, 670] on input "Continue" at bounding box center [166, 673] width 246 height 31
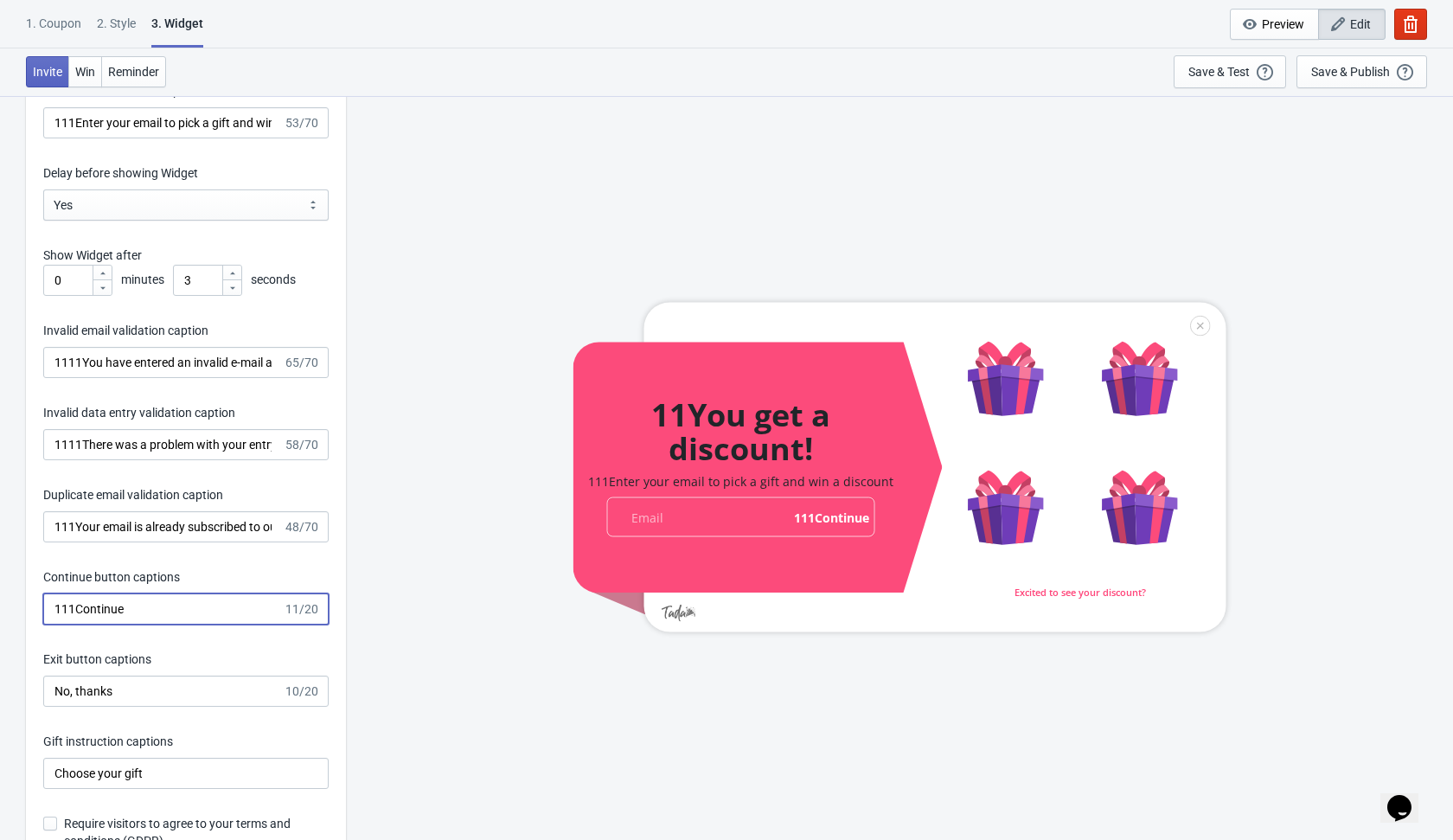
scroll to position [2537, 0]
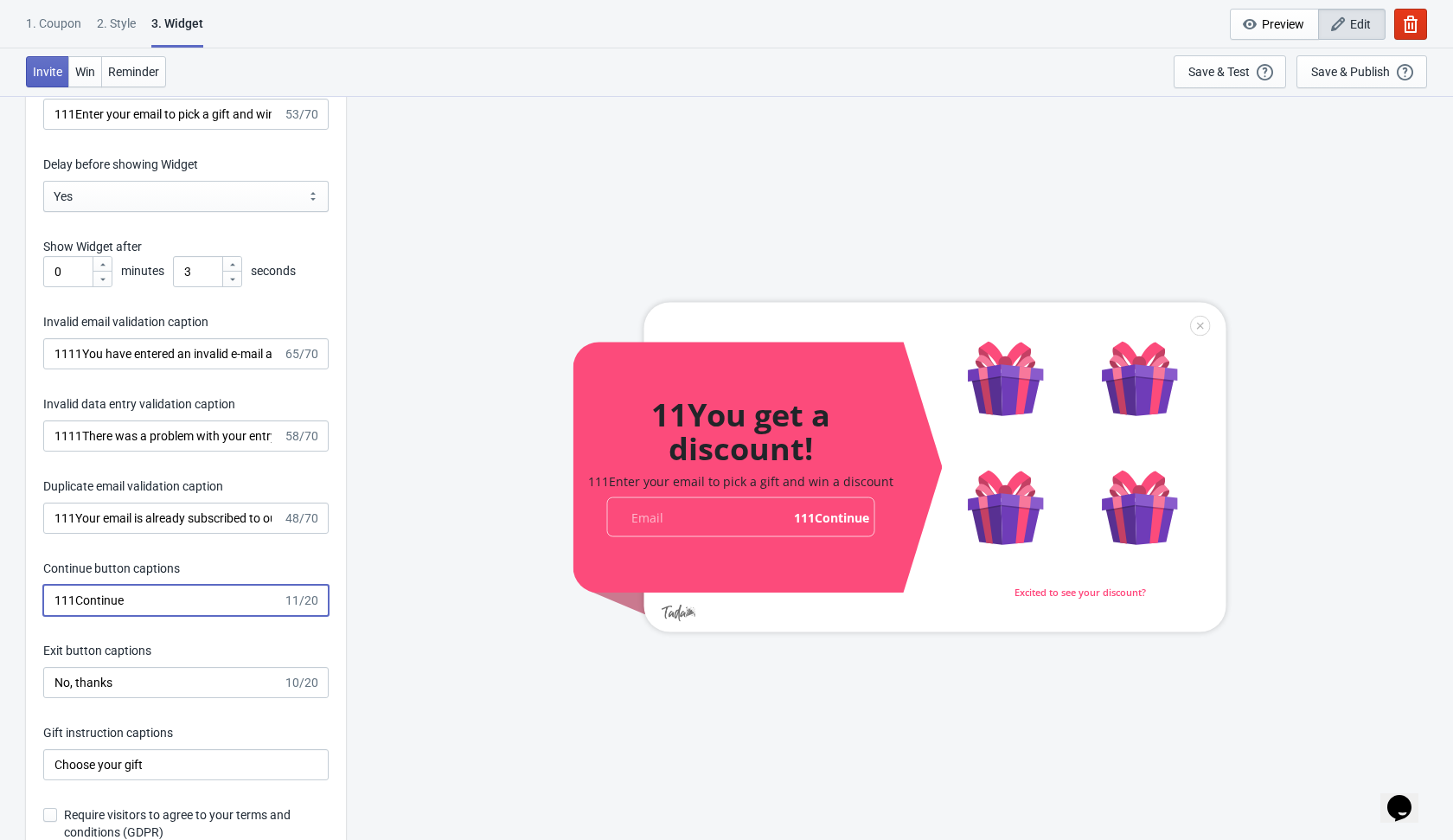
type input "111Continue"
click at [53, 684] on input "No, thanks" at bounding box center [163, 683] width 240 height 31
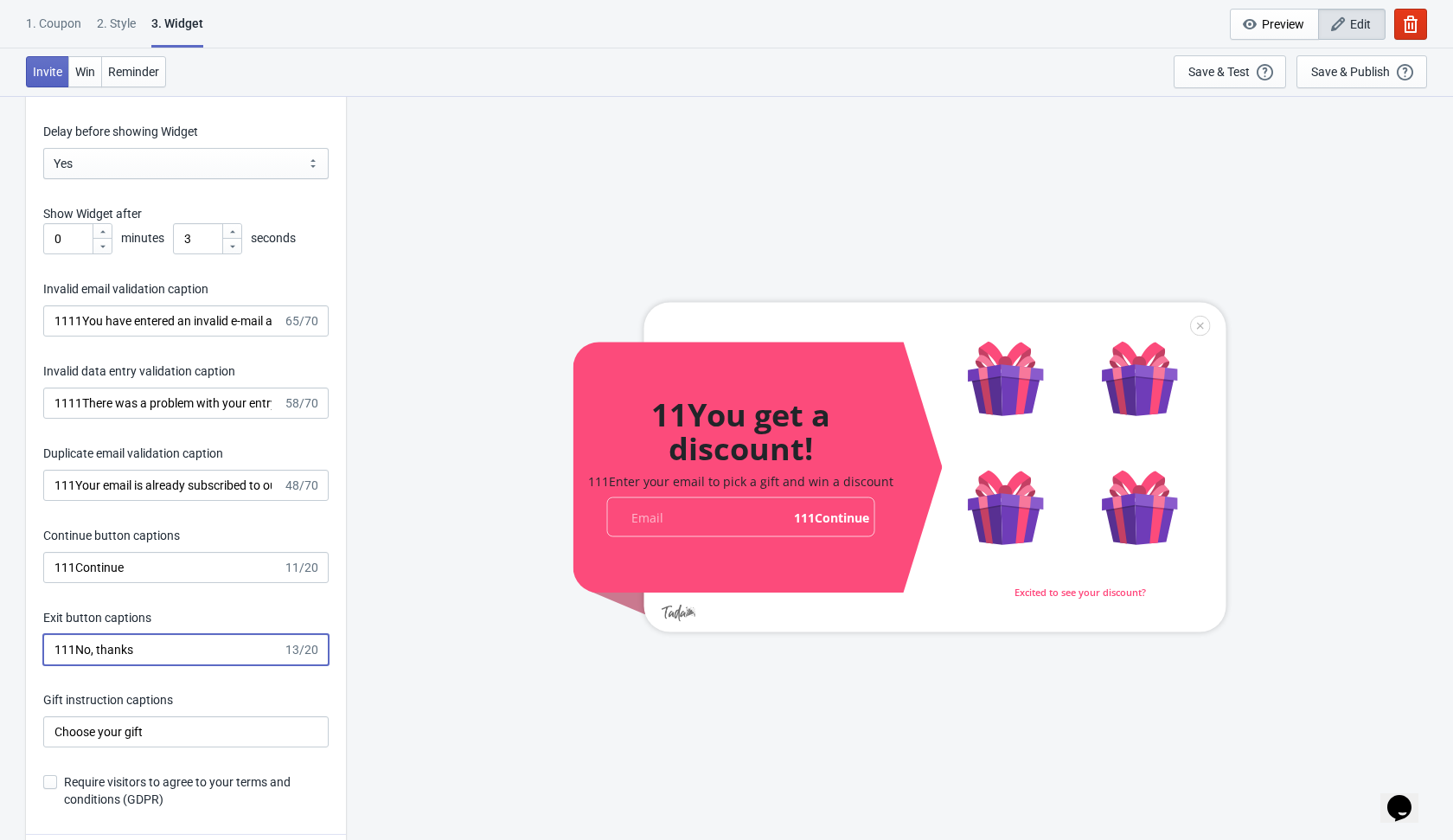
scroll to position [2595, 0]
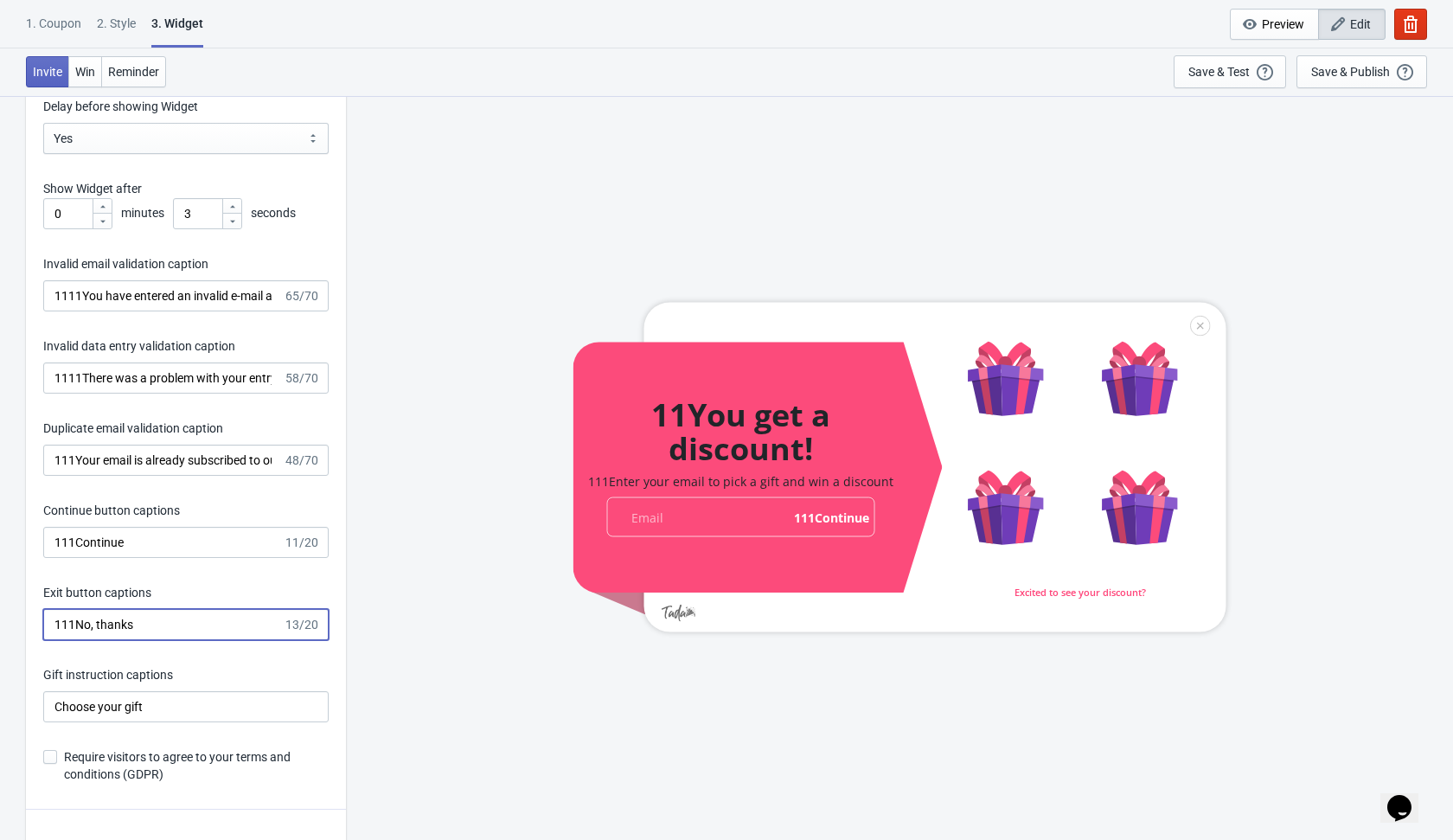
type input "111No, thanks"
click at [55, 704] on input "Choose your gift" at bounding box center [186, 706] width 285 height 31
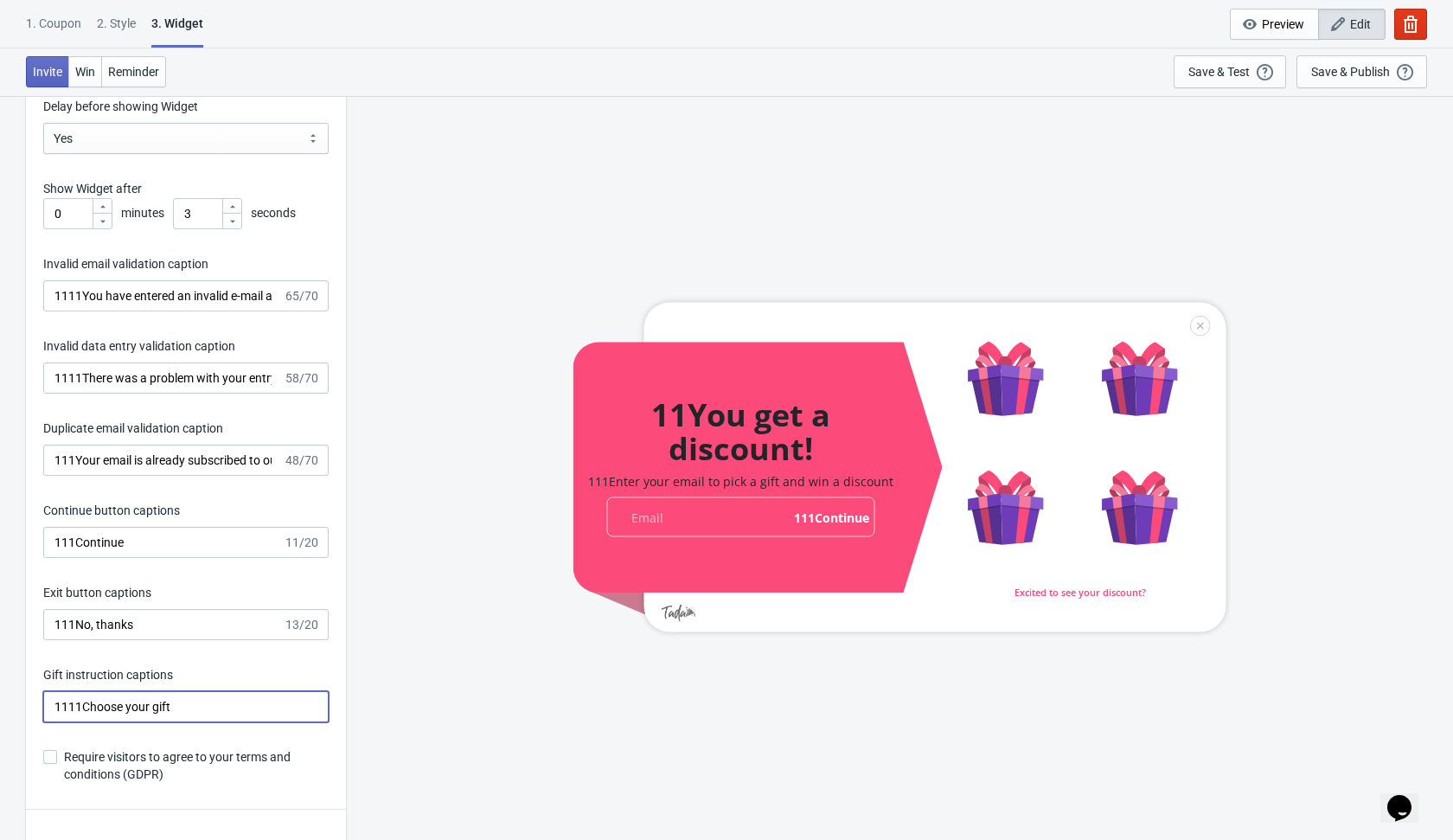
type input "1111Choose your gift"
